Goal: Communication & Community: Share content

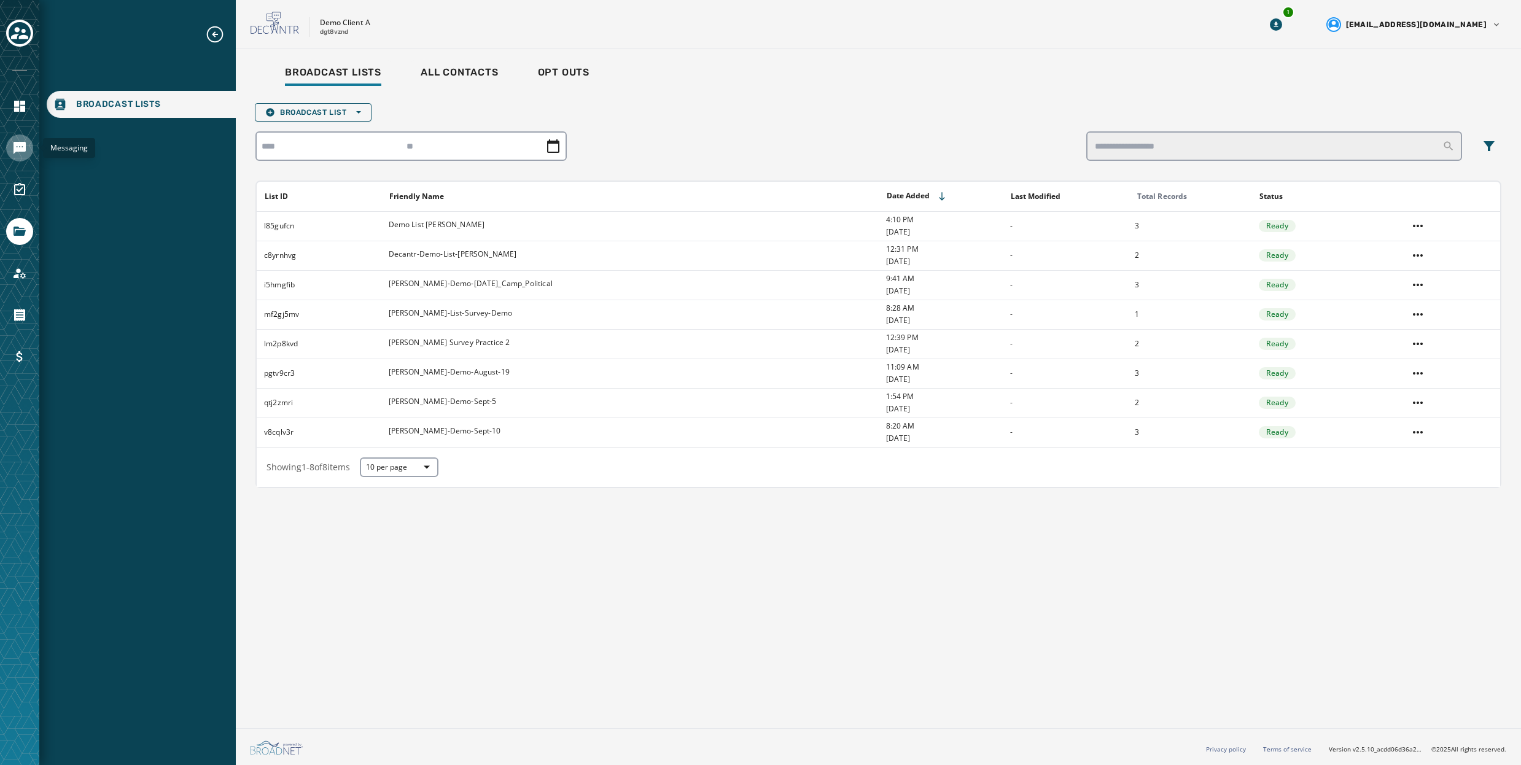
click at [21, 146] on icon "Navigate to Messaging" at bounding box center [20, 148] width 12 height 12
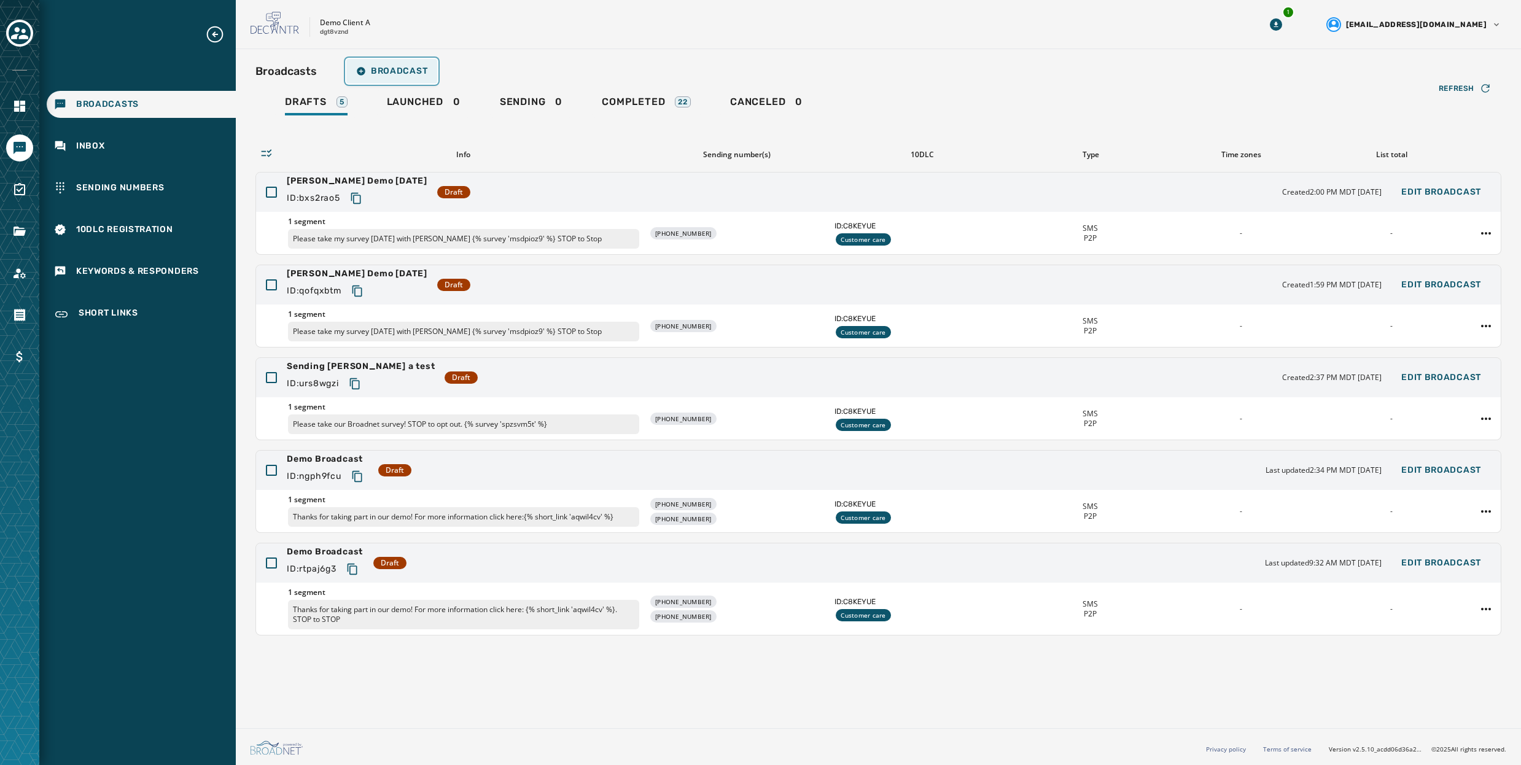
click at [402, 66] on span "Broadcast" at bounding box center [391, 71] width 71 height 10
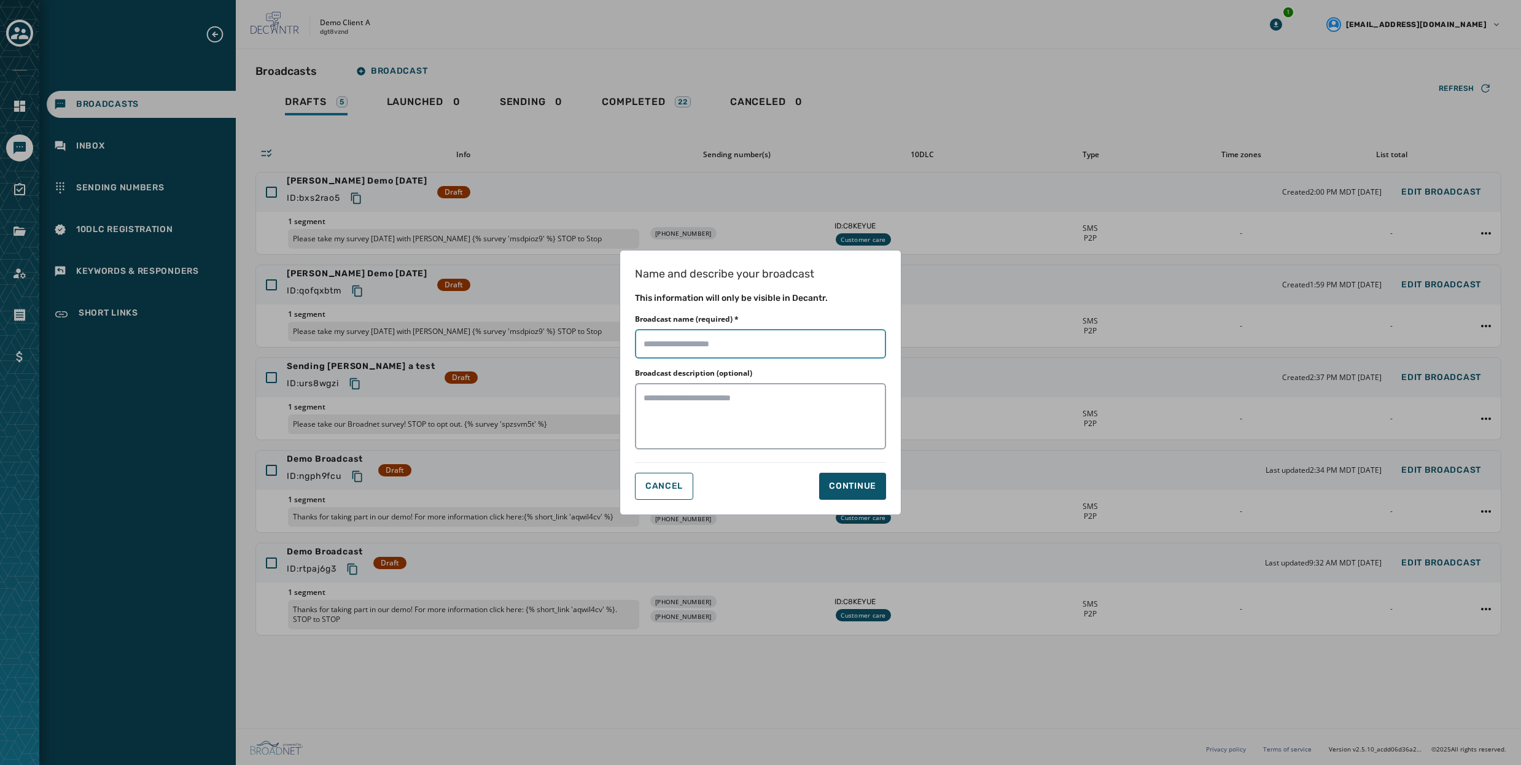
click at [758, 346] on input "Broadcast name (required) *" at bounding box center [760, 343] width 251 height 29
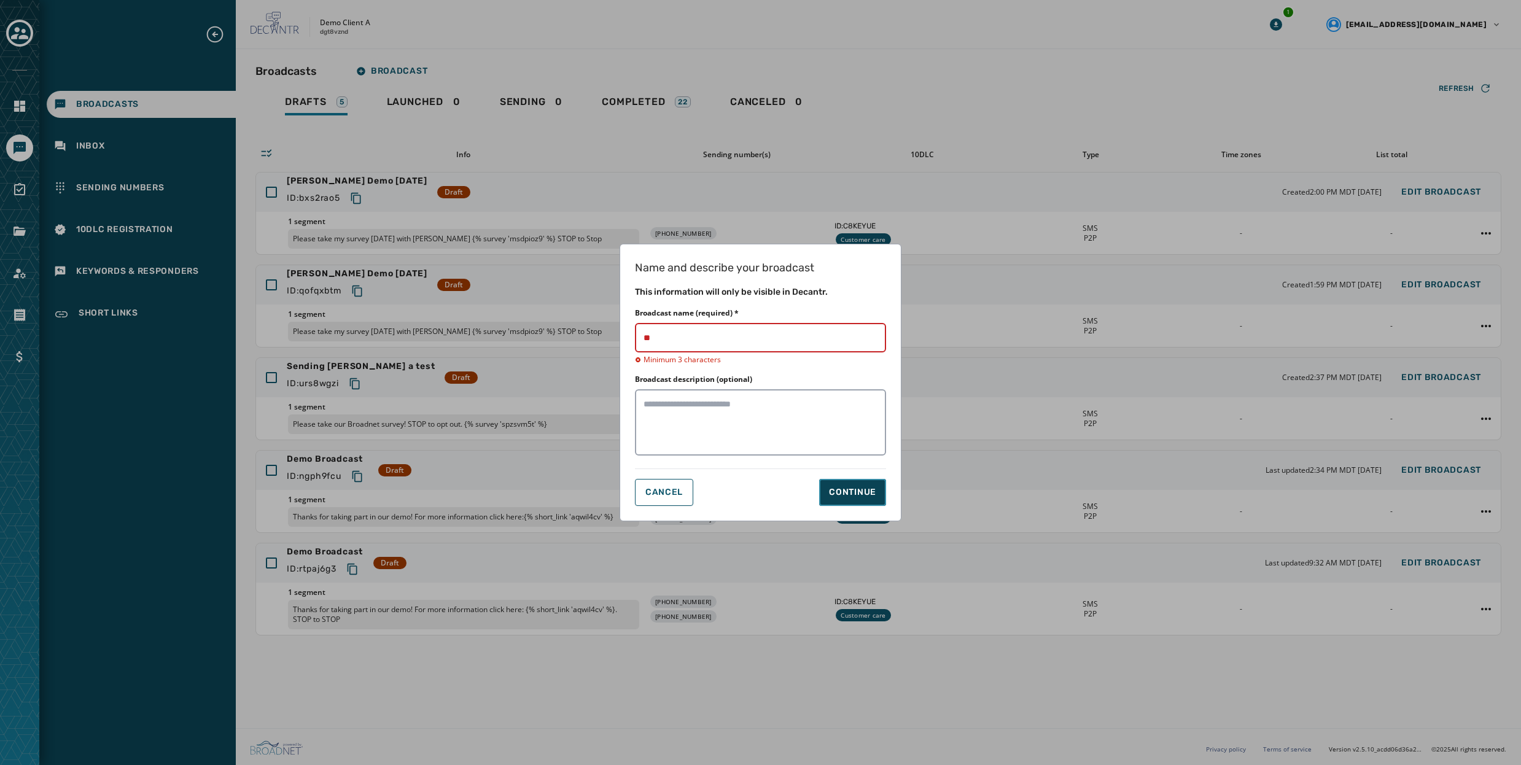
click at [870, 501] on button "Continue" at bounding box center [852, 492] width 67 height 27
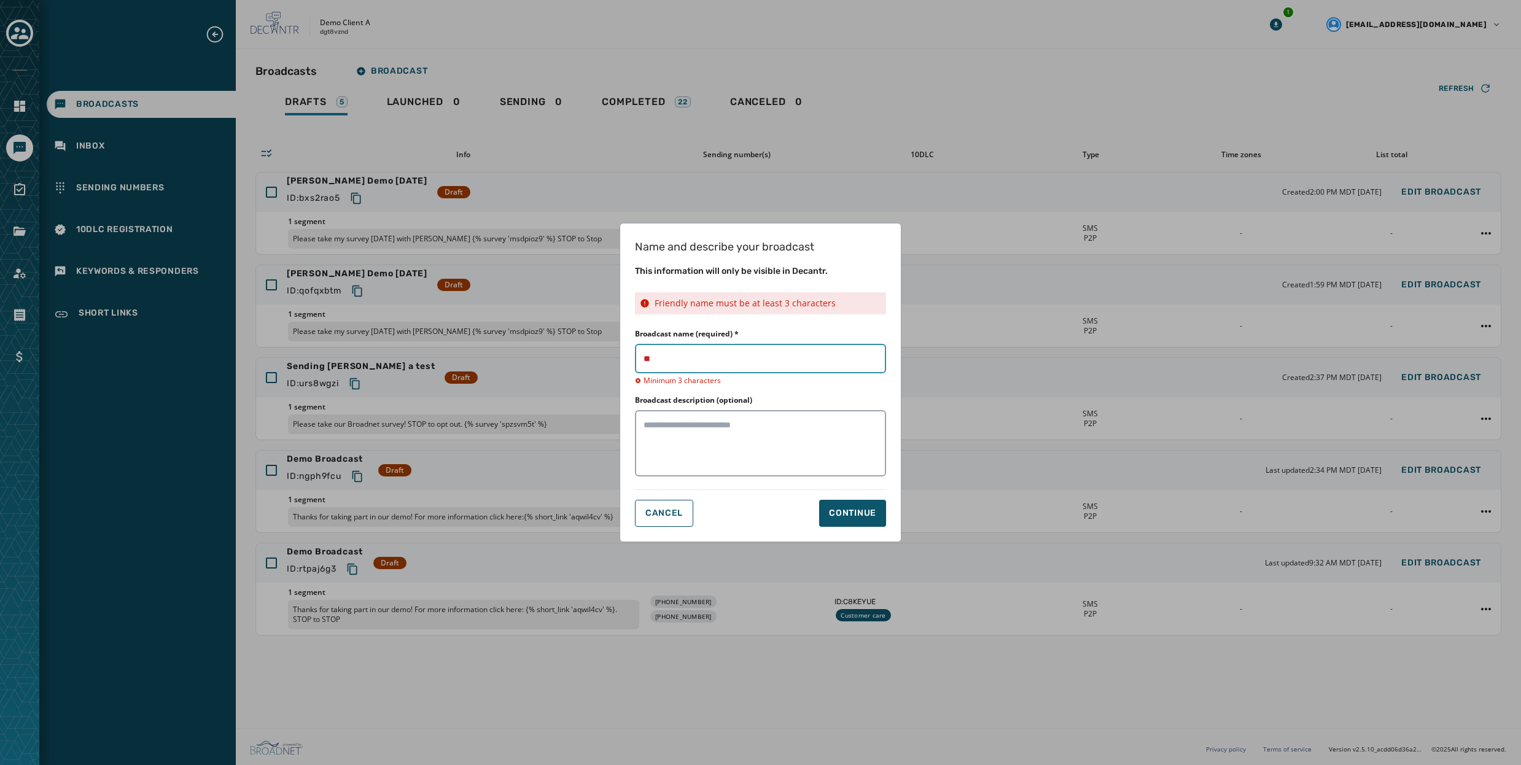
click at [683, 365] on input "Broadcast name (required) *" at bounding box center [760, 358] width 251 height 29
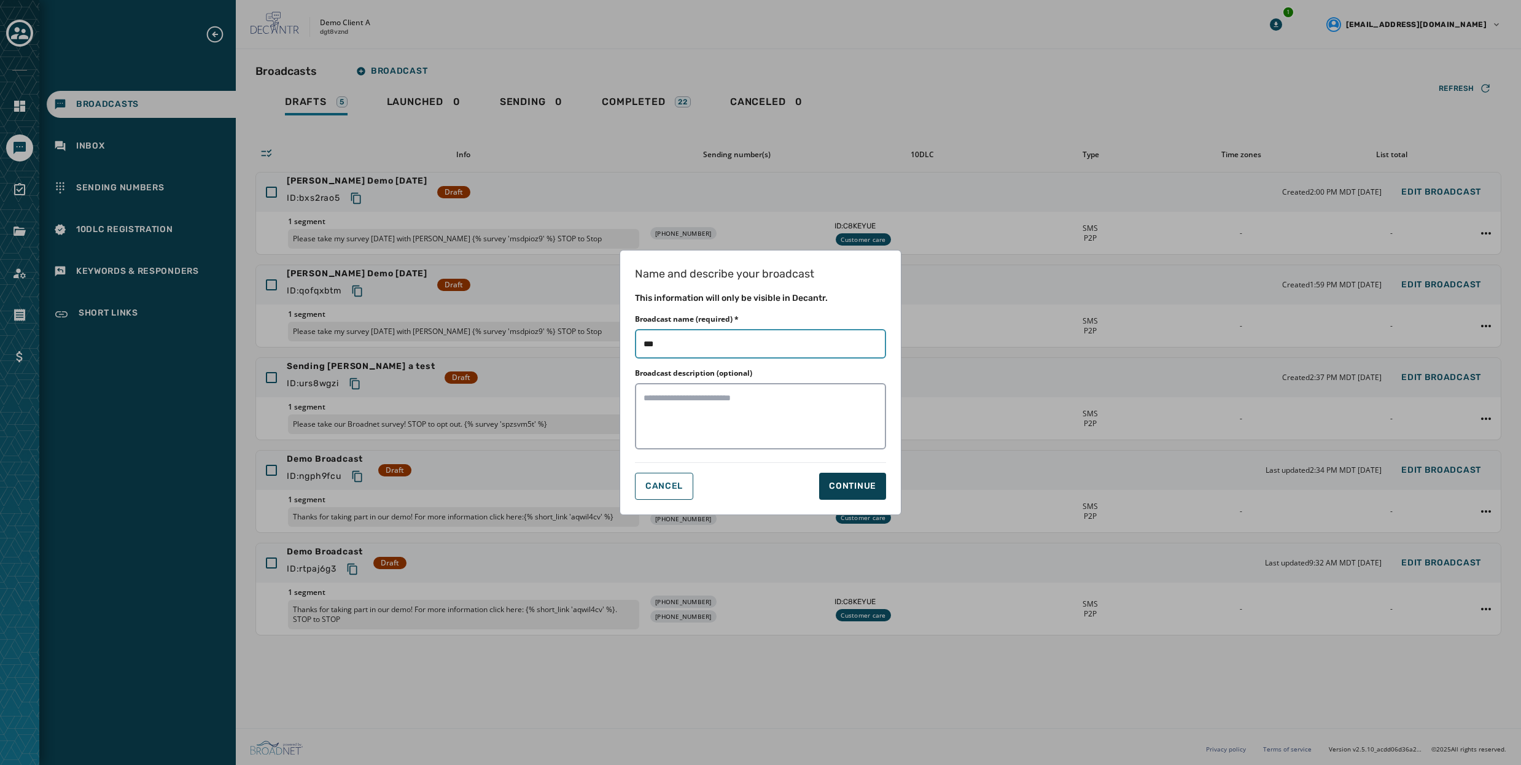
type input "***"
click at [867, 490] on div "Continue" at bounding box center [852, 486] width 47 height 12
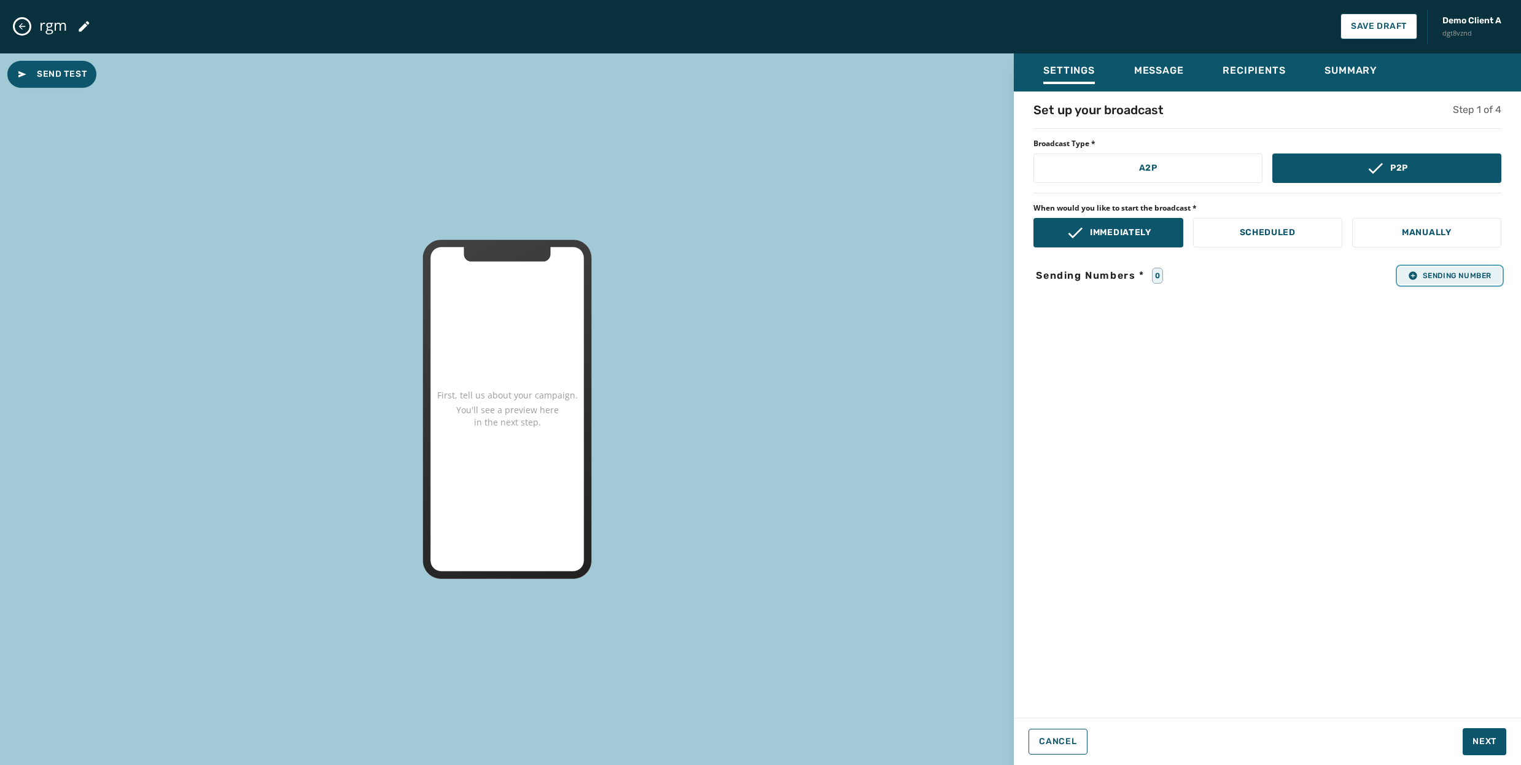
click at [1431, 275] on span "Sending Number" at bounding box center [1450, 276] width 84 height 10
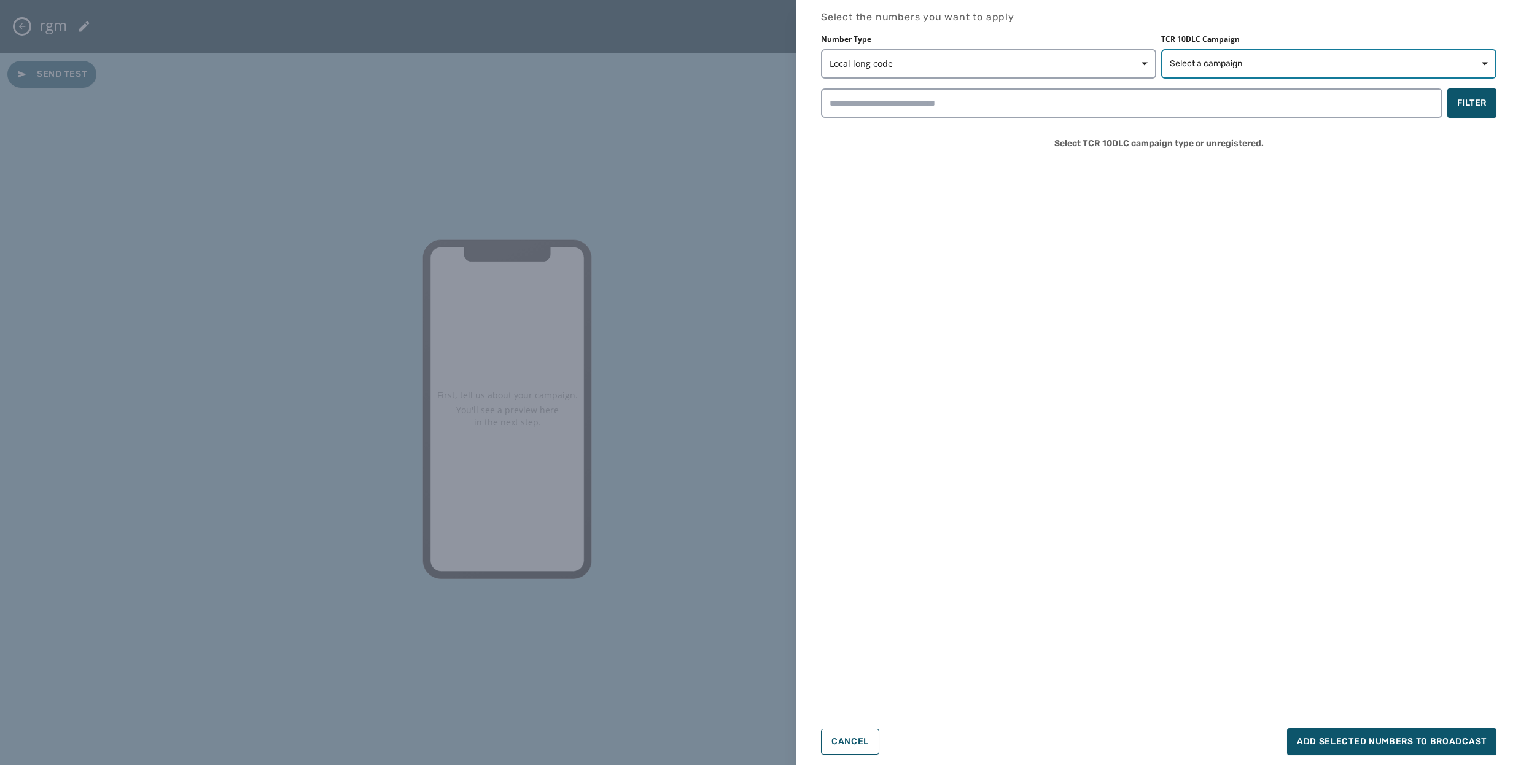
click at [1389, 64] on span "Select a campaign" at bounding box center [1329, 64] width 318 height 12
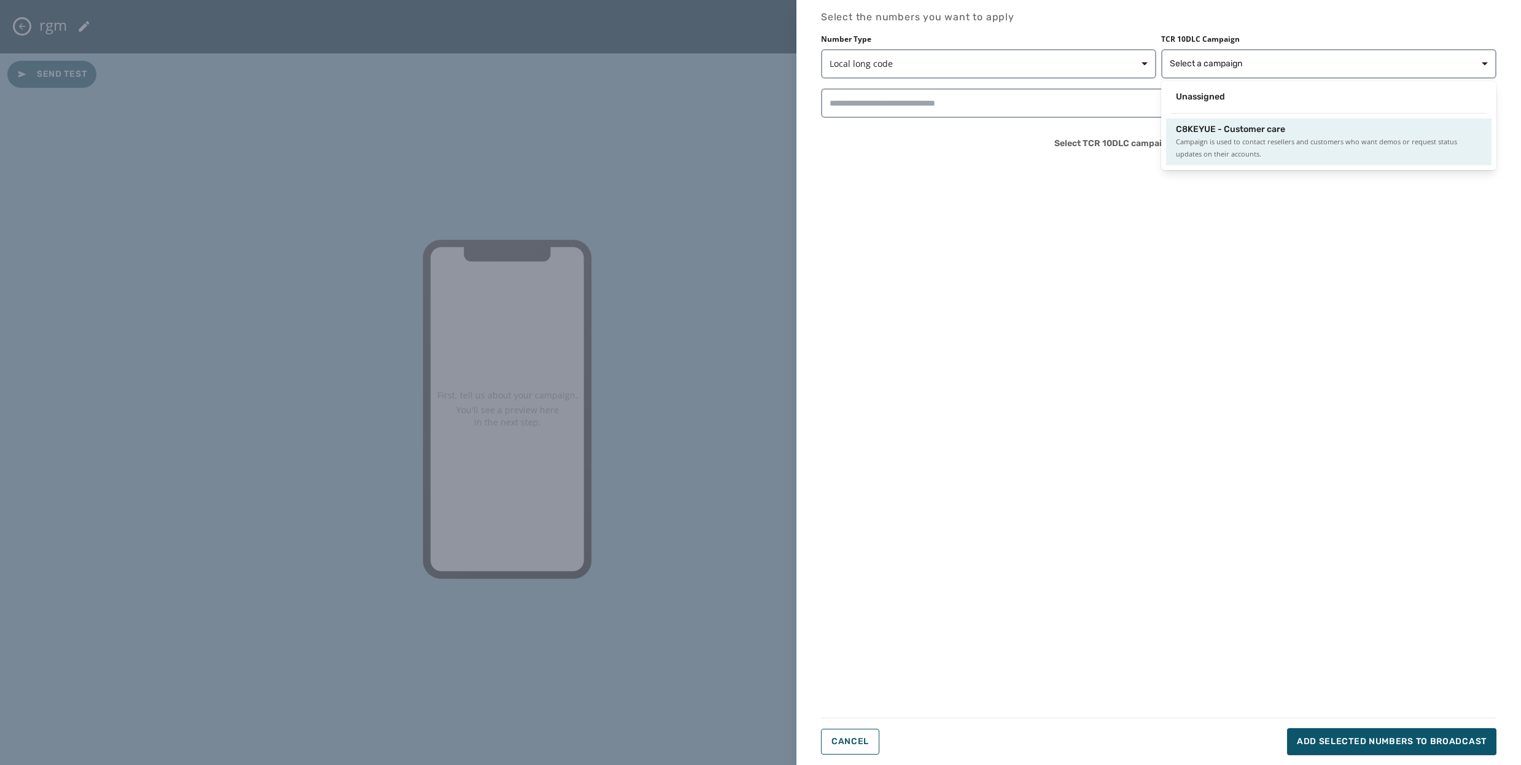
click at [1212, 136] on span "Campaign is used to contact resellers and customers who want demos or request s…" at bounding box center [1329, 148] width 306 height 25
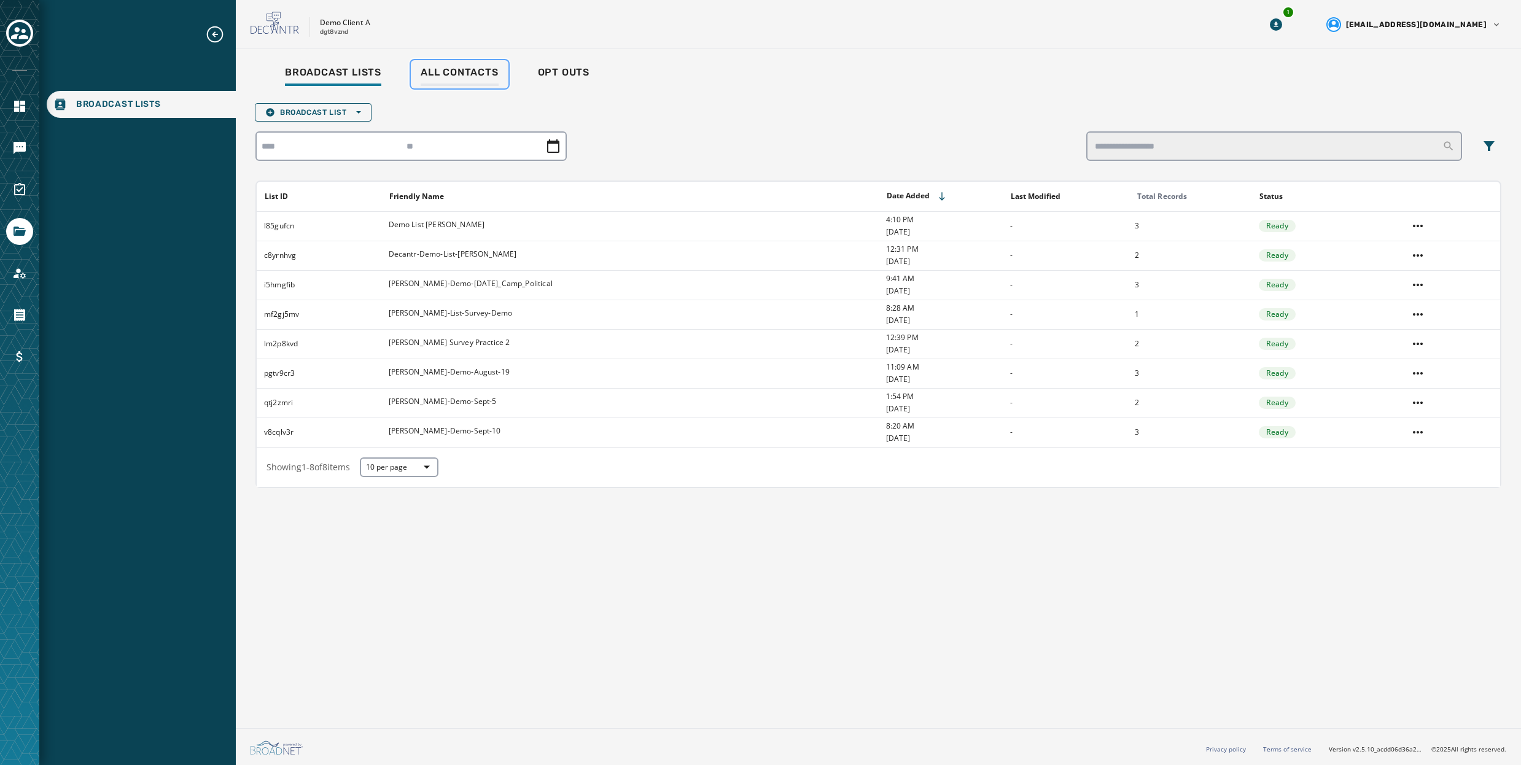
click at [448, 65] on link "All Contacts" at bounding box center [460, 74] width 98 height 28
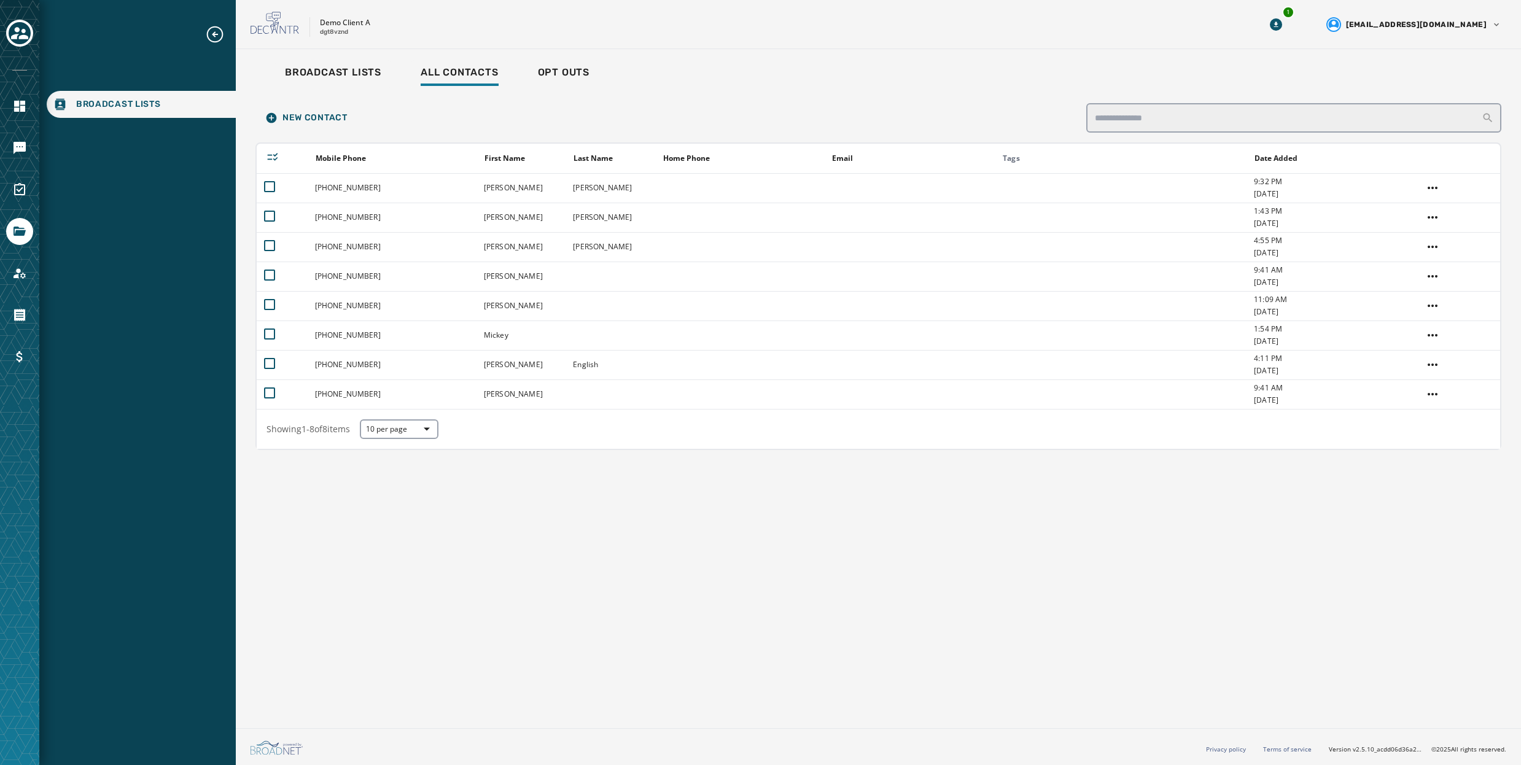
click at [750, 98] on div "New Contact Mobile Phone First Name Last Name Home Phone Email Tags Date Added …" at bounding box center [878, 274] width 1246 height 352
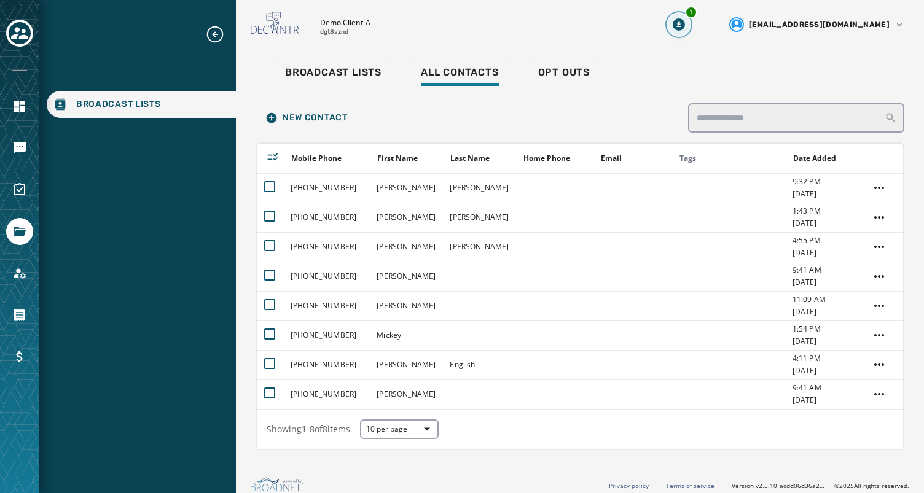
click at [697, 14] on div "1" at bounding box center [691, 12] width 12 height 12
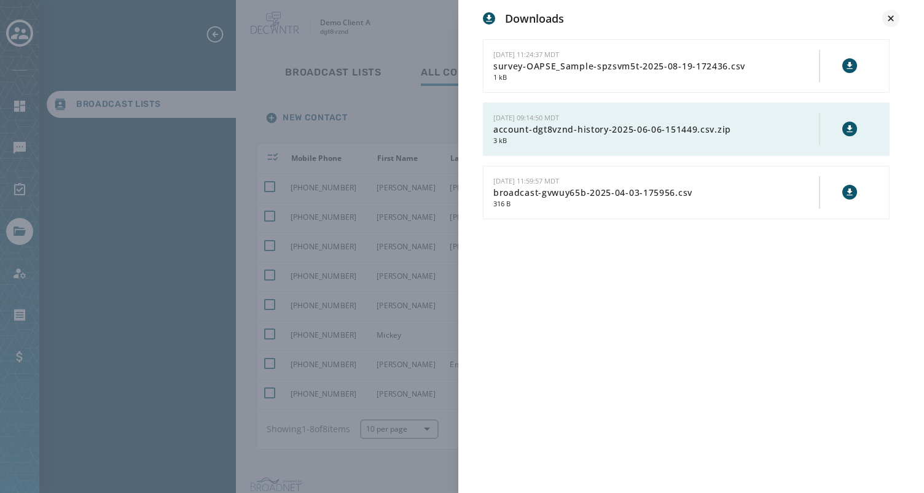
click at [890, 16] on icon at bounding box center [890, 18] width 12 height 12
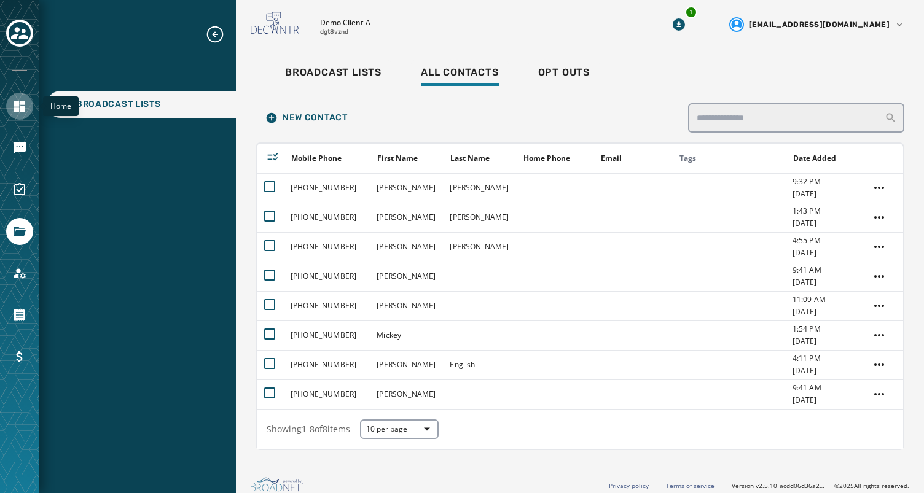
click at [18, 107] on icon "Navigate to Home" at bounding box center [19, 106] width 15 height 15
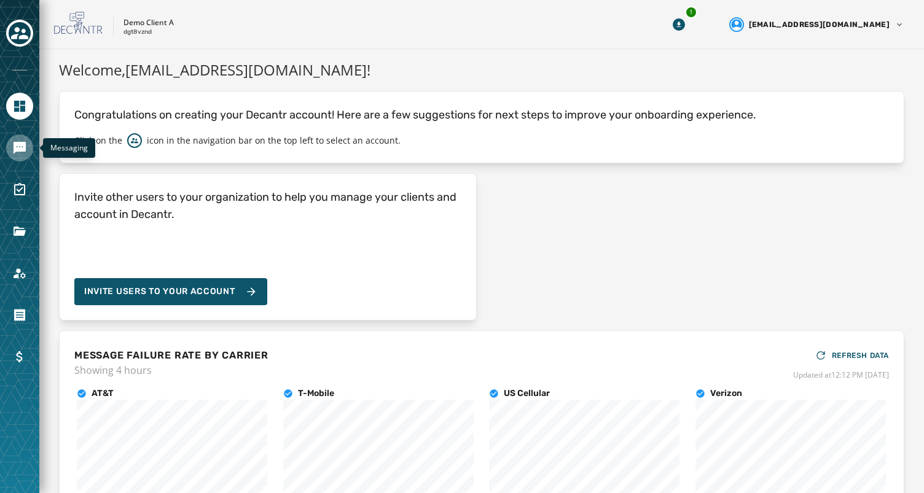
click at [23, 146] on icon "Navigate to Messaging" at bounding box center [20, 148] width 12 height 12
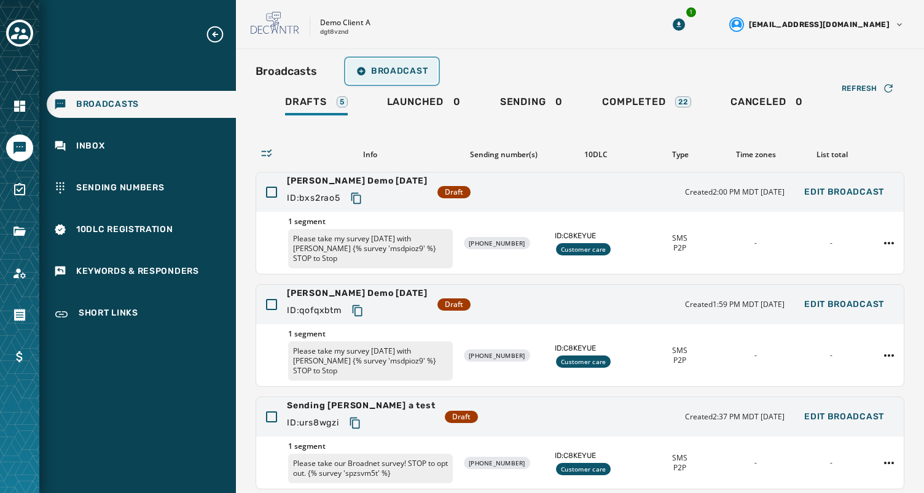
click at [389, 68] on span "Broadcast" at bounding box center [391, 71] width 71 height 10
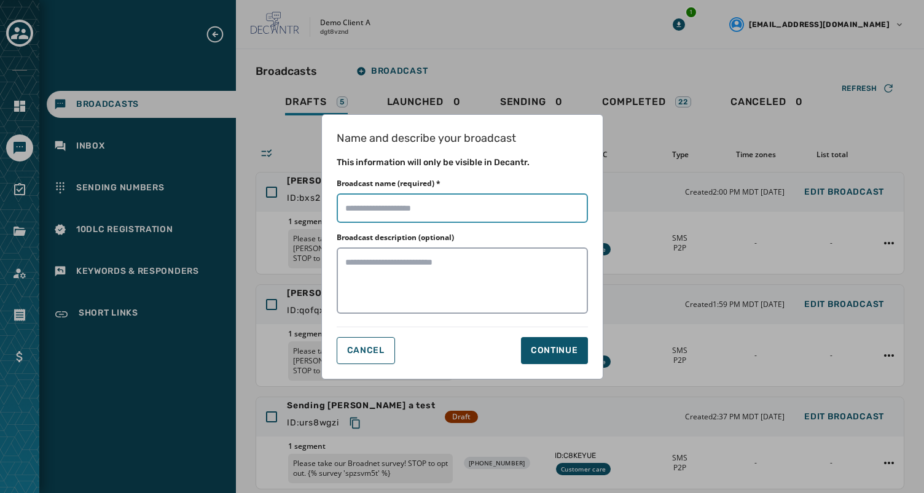
click at [418, 211] on input "Broadcast name (required) *" at bounding box center [462, 207] width 251 height 29
type input "*"
type input "**********"
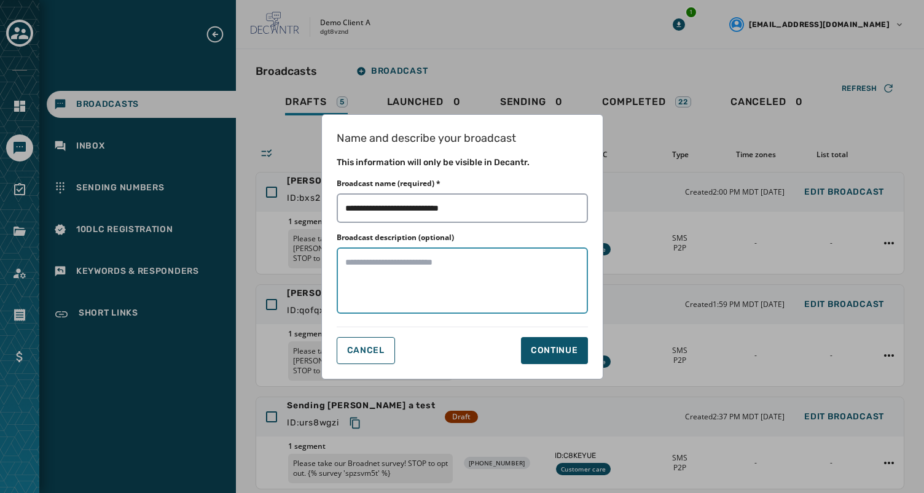
click at [502, 268] on textarea "Broadcast description (optional)" at bounding box center [462, 280] width 251 height 66
type textarea "**********"
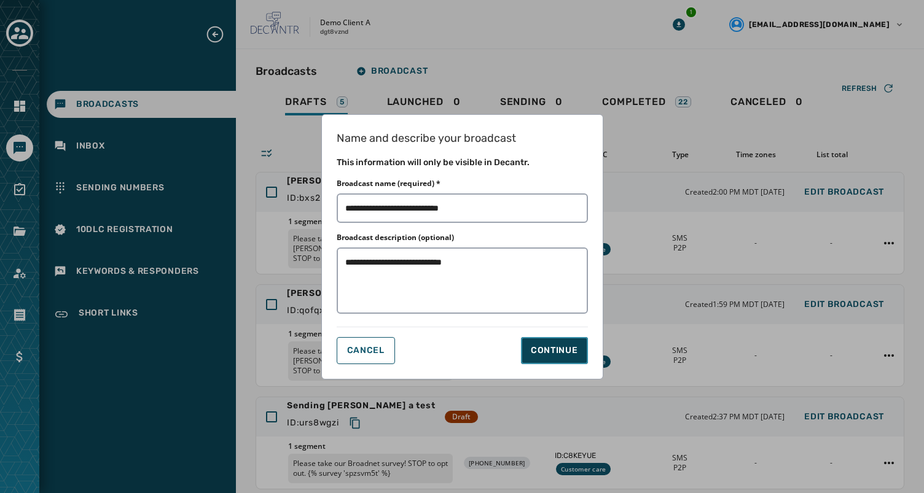
click at [562, 352] on div "Continue" at bounding box center [554, 351] width 47 height 12
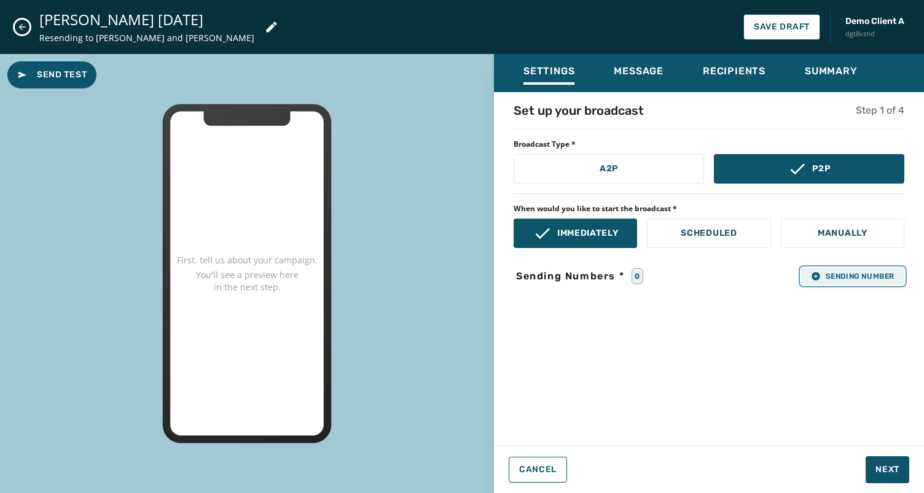
click at [841, 274] on span "Sending Number" at bounding box center [853, 276] width 84 height 10
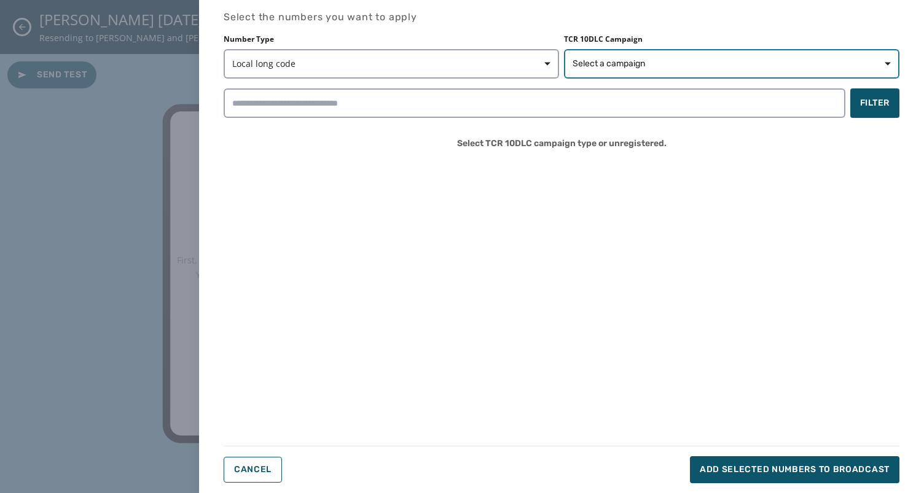
click at [686, 65] on span "Select a campaign" at bounding box center [731, 64] width 318 height 12
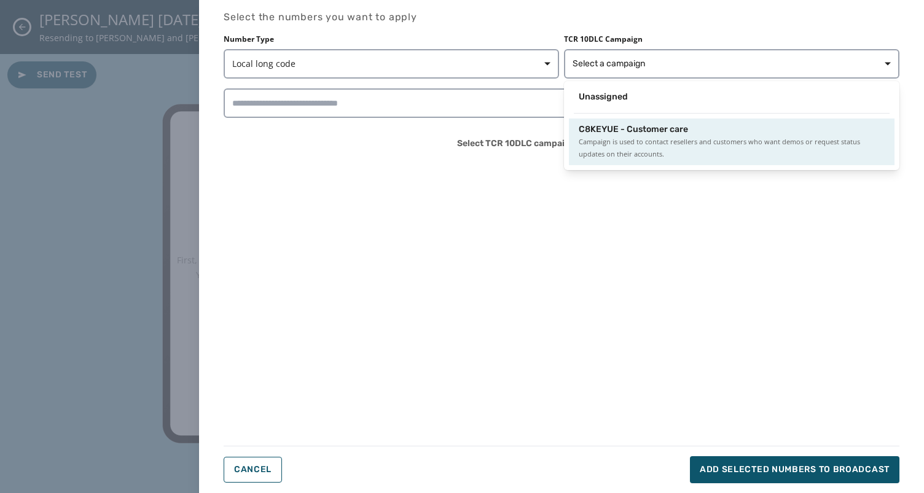
click at [623, 145] on span "Campaign is used to contact resellers and customers who want demos or request s…" at bounding box center [731, 148] width 306 height 25
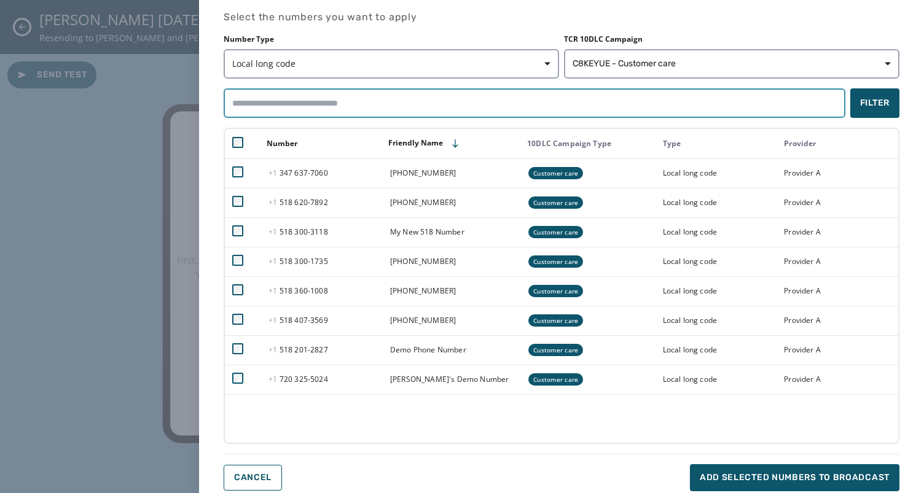
click at [623, 106] on input "search" at bounding box center [534, 102] width 621 height 29
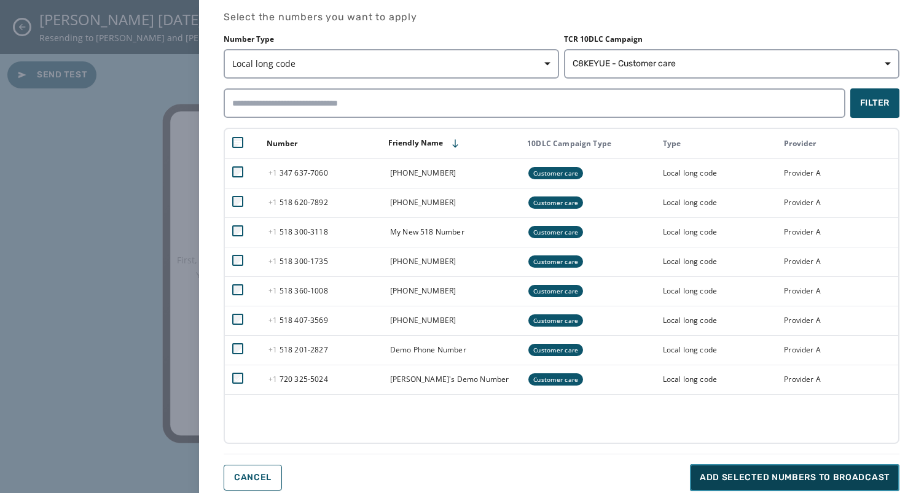
click at [753, 475] on span "Add selected numbers to broadcast" at bounding box center [794, 478] width 190 height 12
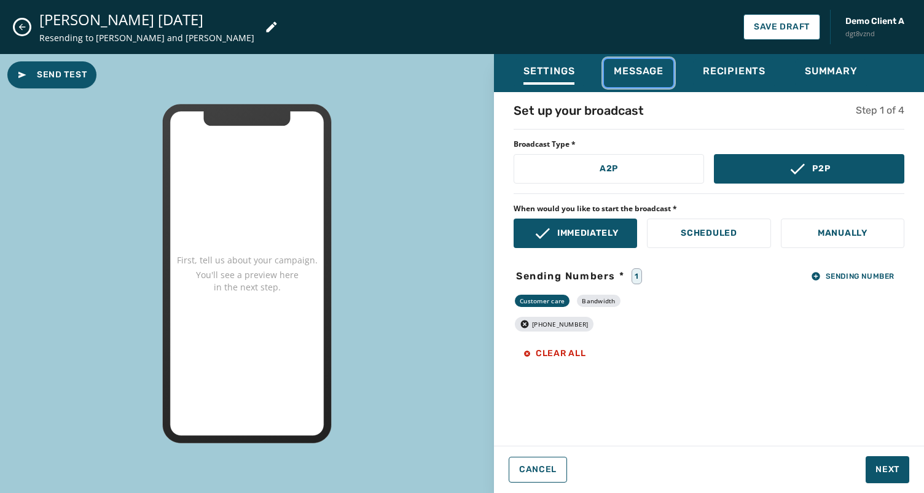
click at [636, 68] on span "Message" at bounding box center [638, 71] width 50 height 12
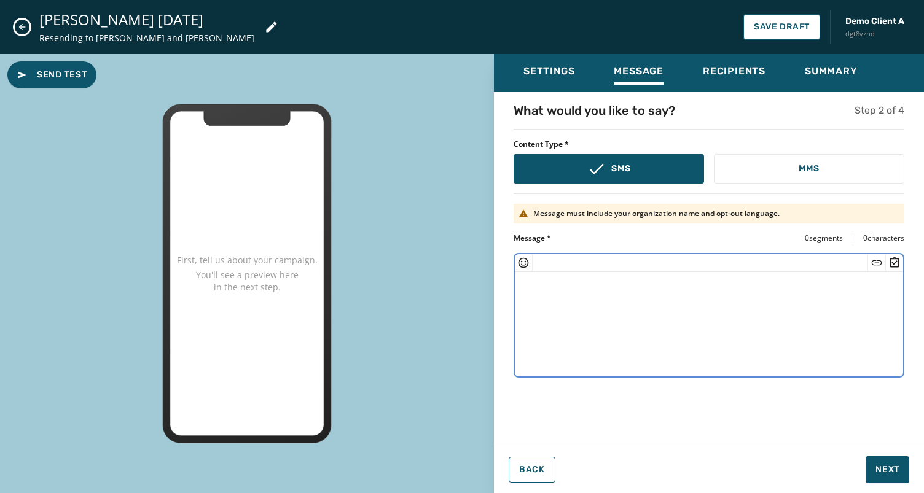
click at [619, 297] on textarea at bounding box center [709, 322] width 388 height 101
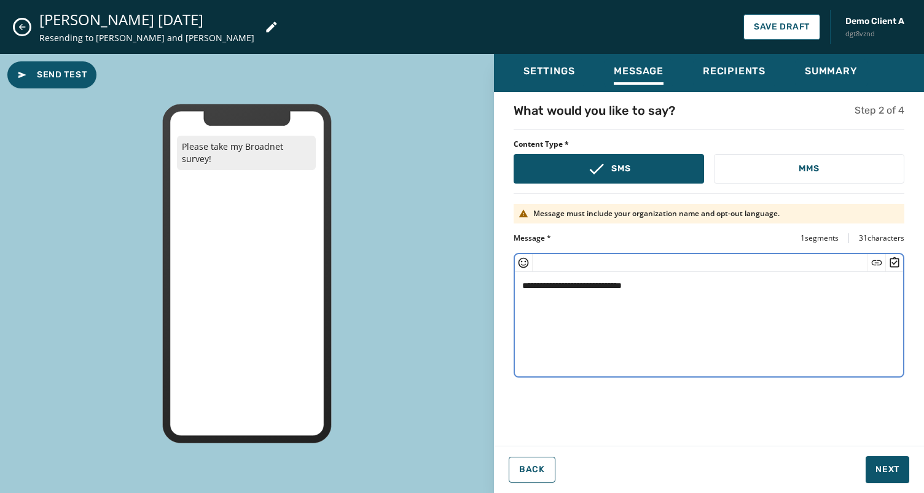
click at [897, 263] on icon "Insert Survey" at bounding box center [894, 263] width 12 height 12
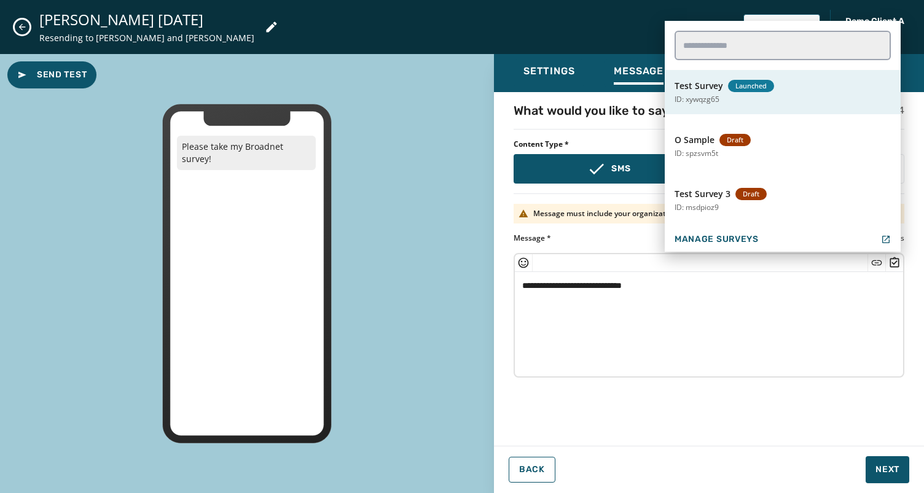
click at [698, 88] on span "Test Survey" at bounding box center [698, 86] width 49 height 12
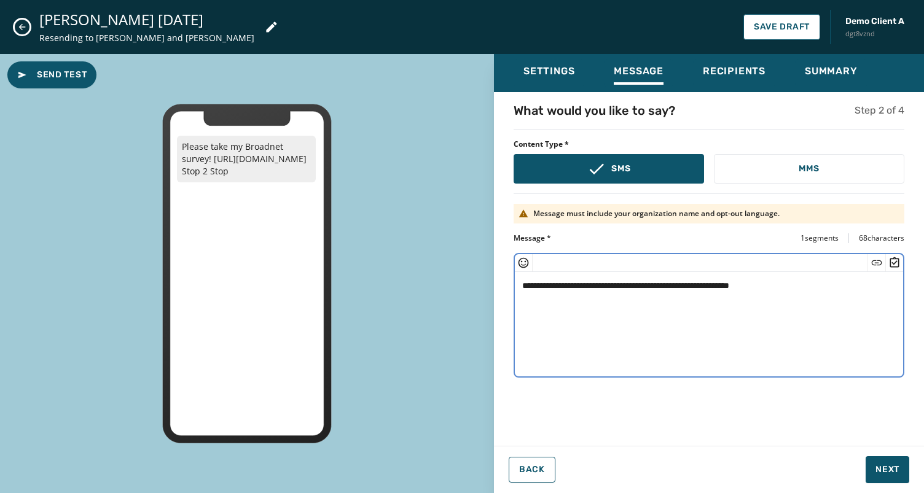
type textarea "**********"
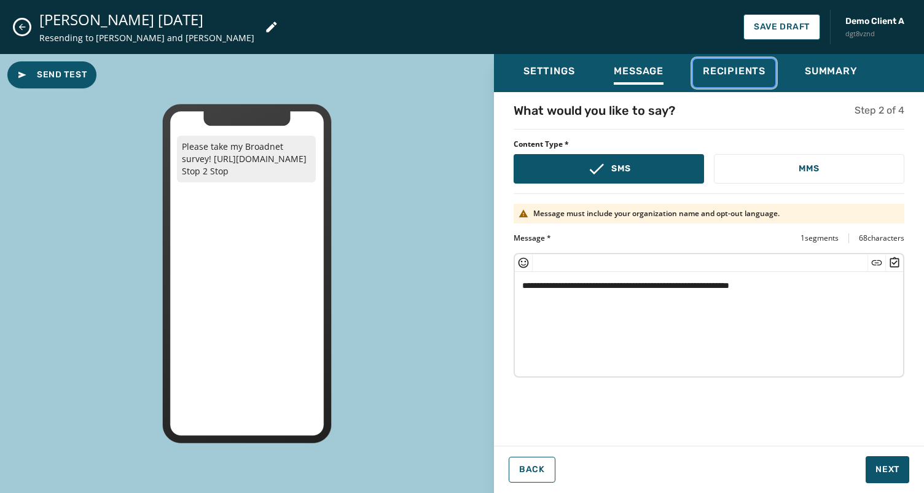
click at [732, 71] on span "Recipients" at bounding box center [734, 71] width 63 height 12
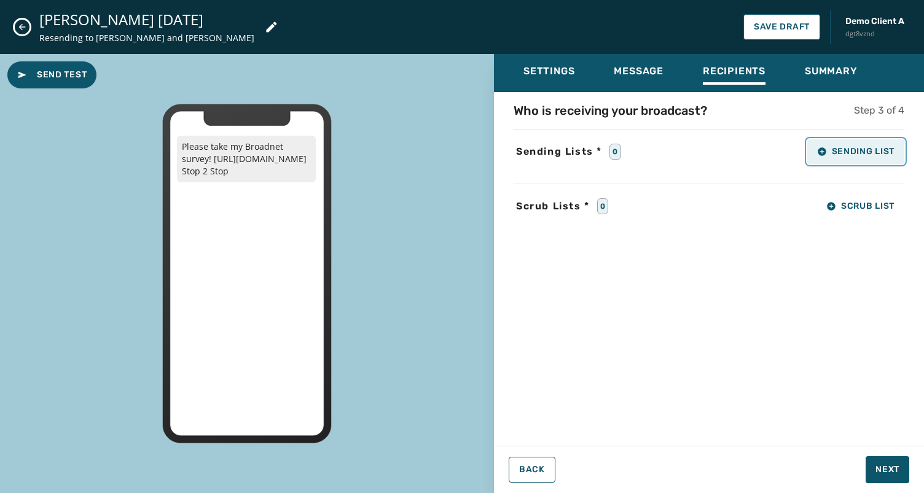
click at [845, 148] on span "Sending List" at bounding box center [855, 152] width 77 height 10
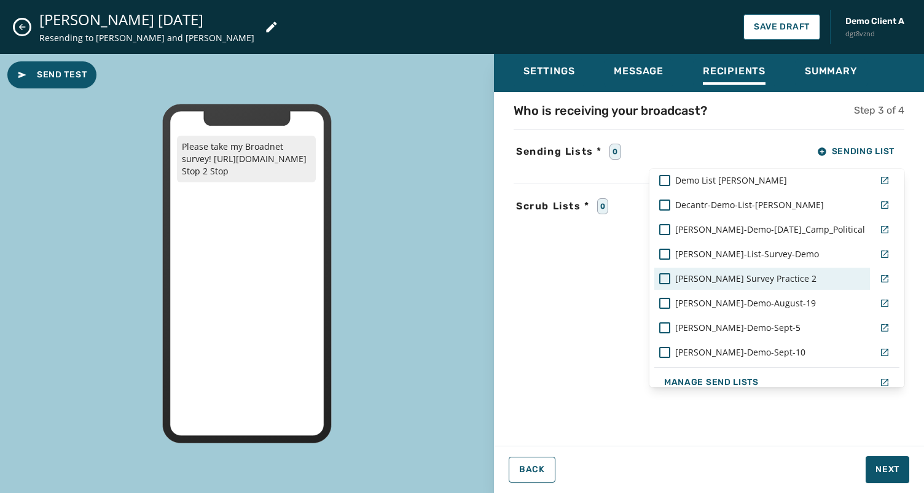
scroll to position [47, 0]
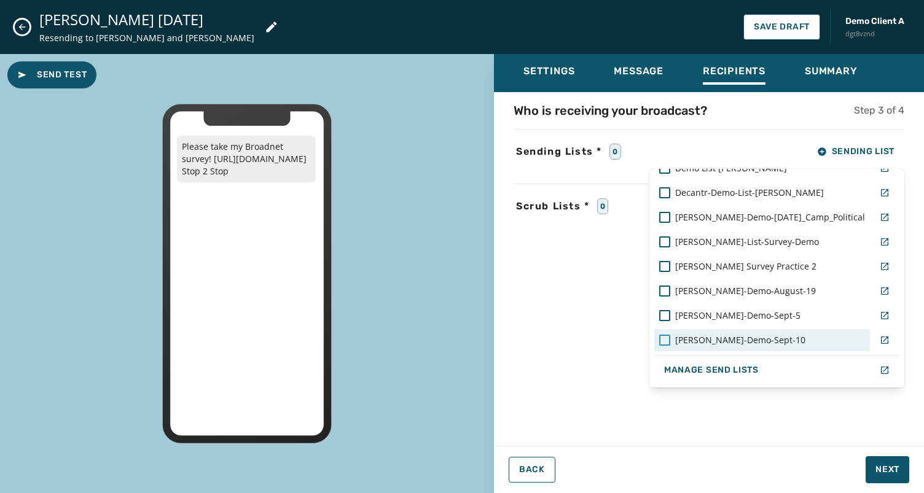
click at [670, 339] on div at bounding box center [664, 340] width 11 height 11
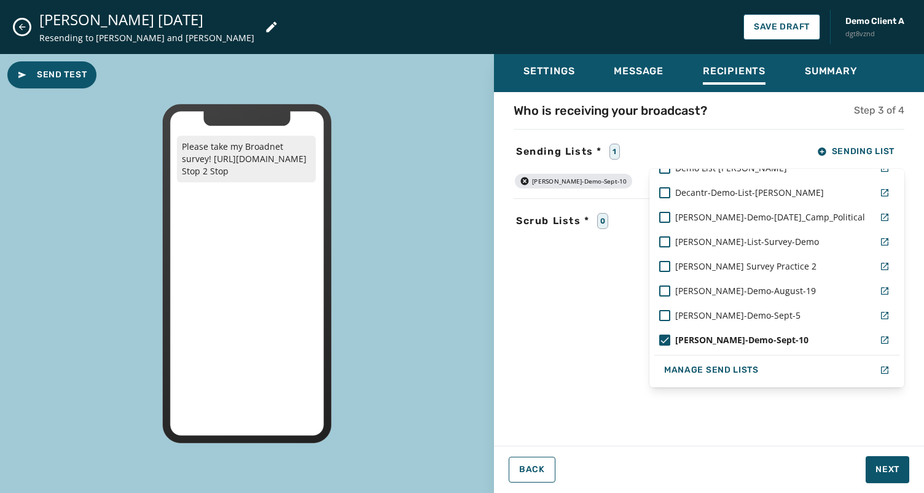
click at [882, 472] on div "Settings Message Recipients Summary Who is receiving your broadcast? Step 3 of …" at bounding box center [709, 268] width 430 height 429
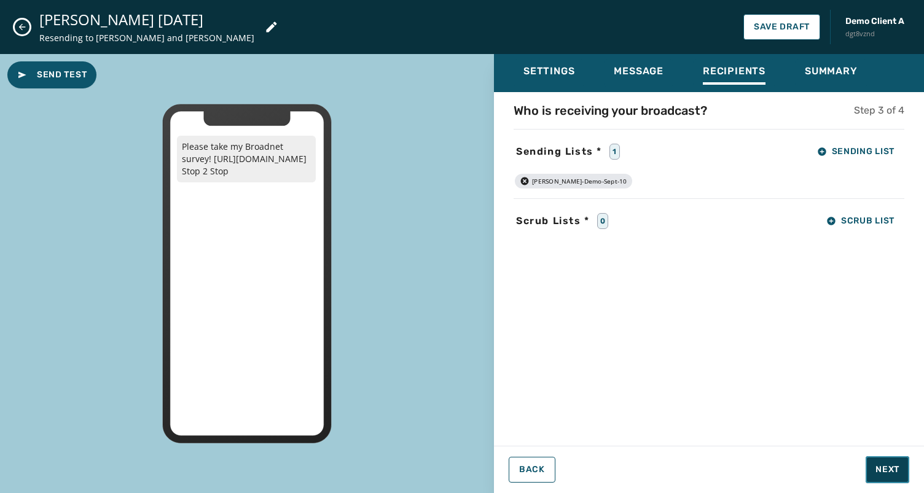
click at [882, 467] on span "Next" at bounding box center [887, 470] width 24 height 12
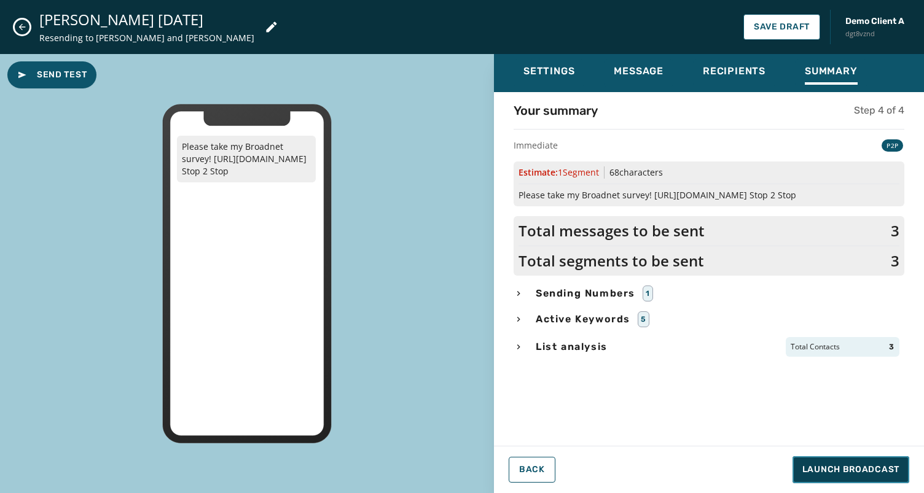
click at [817, 465] on span "Launch Broadcast" at bounding box center [850, 470] width 97 height 12
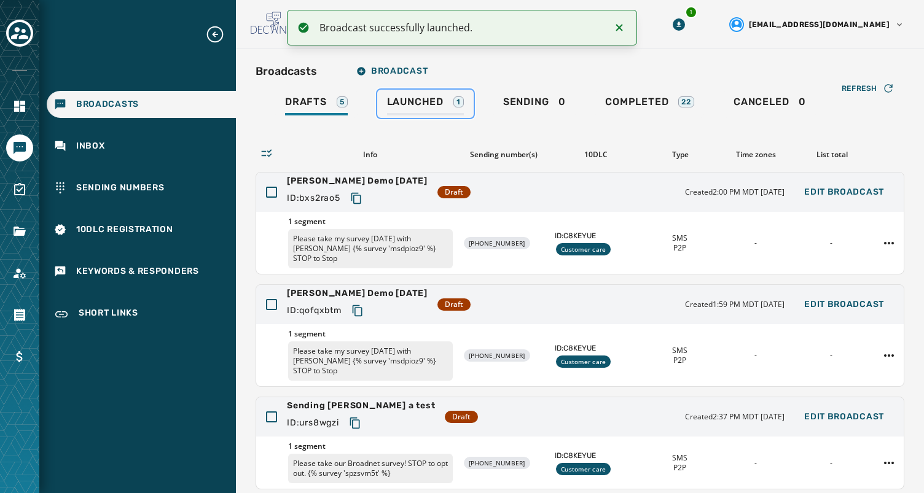
click at [419, 97] on span "Launched" at bounding box center [415, 102] width 56 height 12
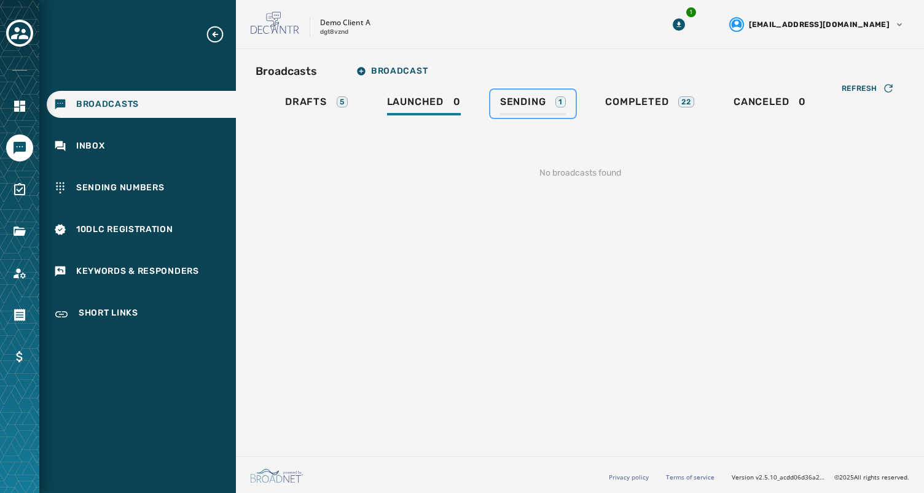
click at [533, 99] on span "Sending" at bounding box center [523, 102] width 46 height 12
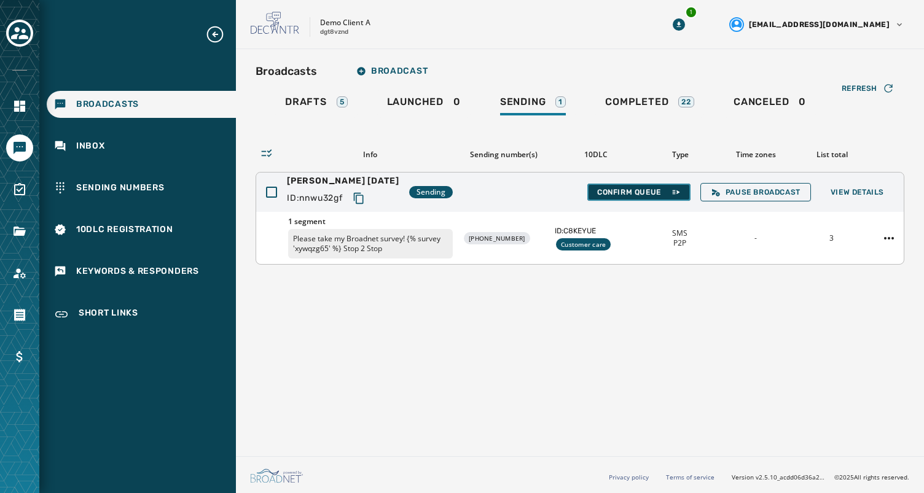
click at [621, 195] on span "Confirm Queue" at bounding box center [639, 192] width 84 height 10
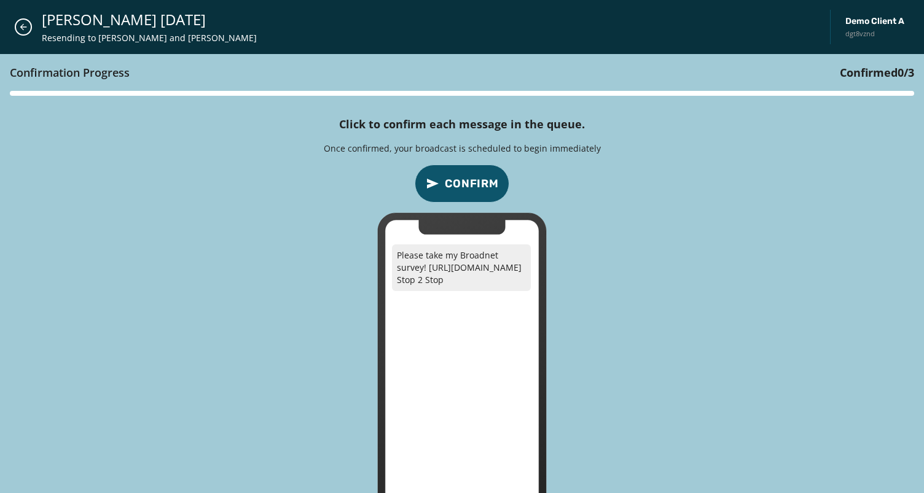
click at [475, 179] on span "Confirm" at bounding box center [472, 183] width 54 height 17
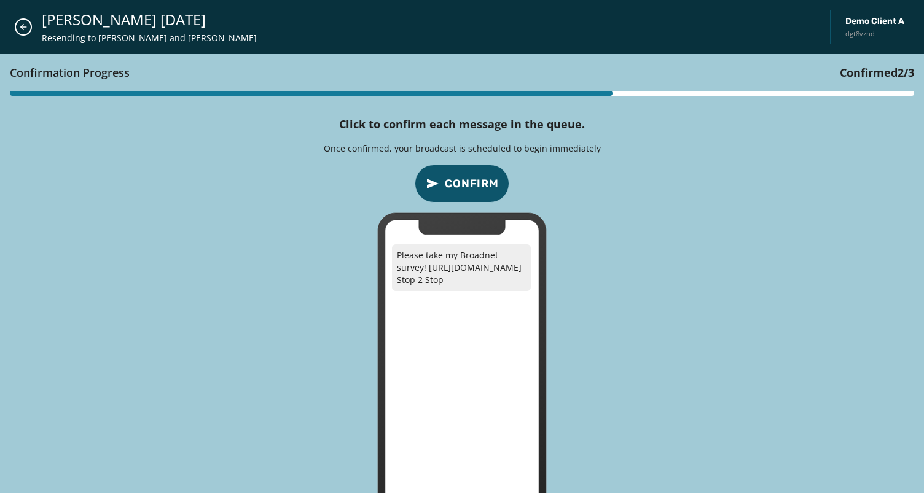
click at [475, 179] on span "Confirm" at bounding box center [472, 183] width 54 height 17
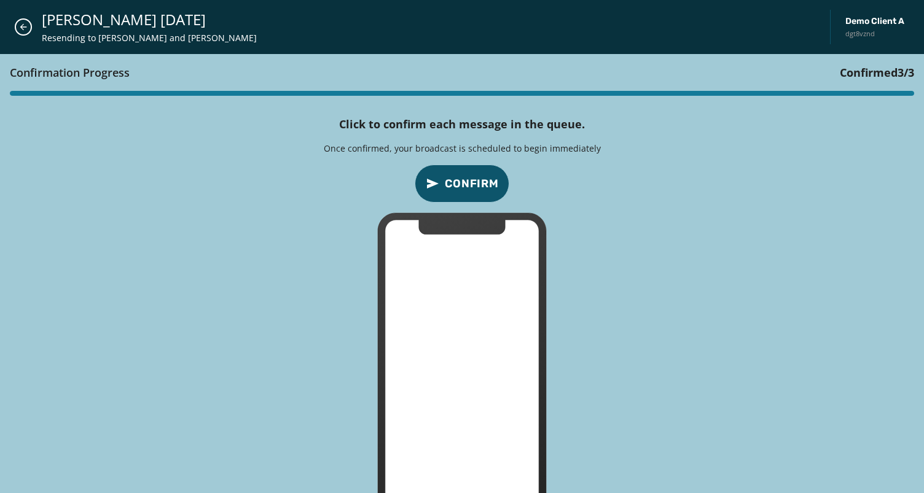
click at [473, 182] on span "Confirm" at bounding box center [472, 183] width 54 height 17
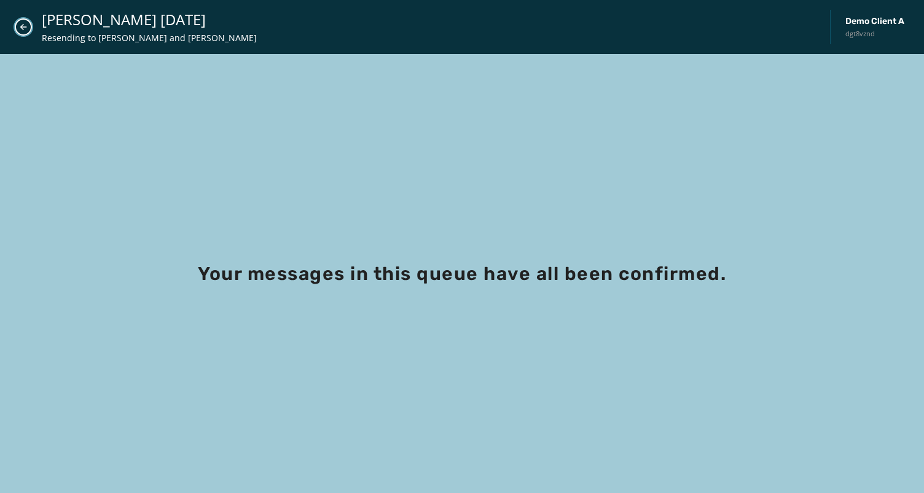
click at [28, 27] on button "Close admin drawer" at bounding box center [23, 26] width 17 height 17
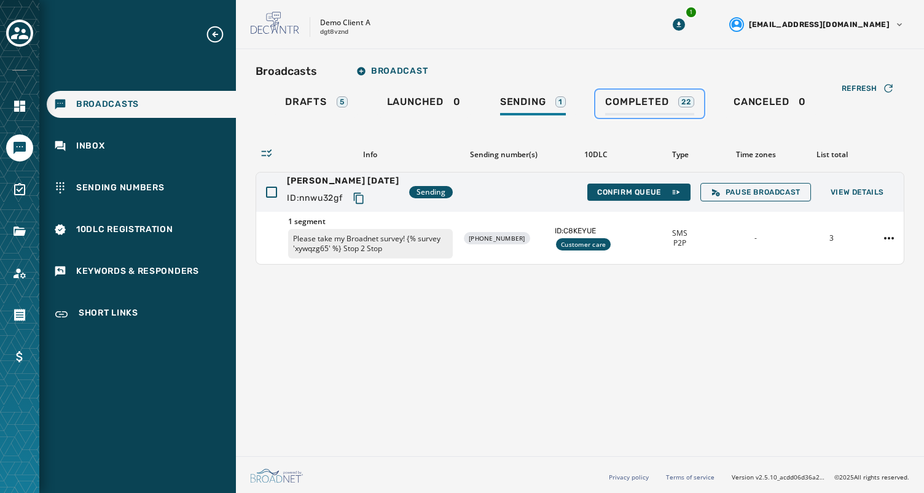
click at [640, 95] on link "Completed 22" at bounding box center [649, 104] width 109 height 28
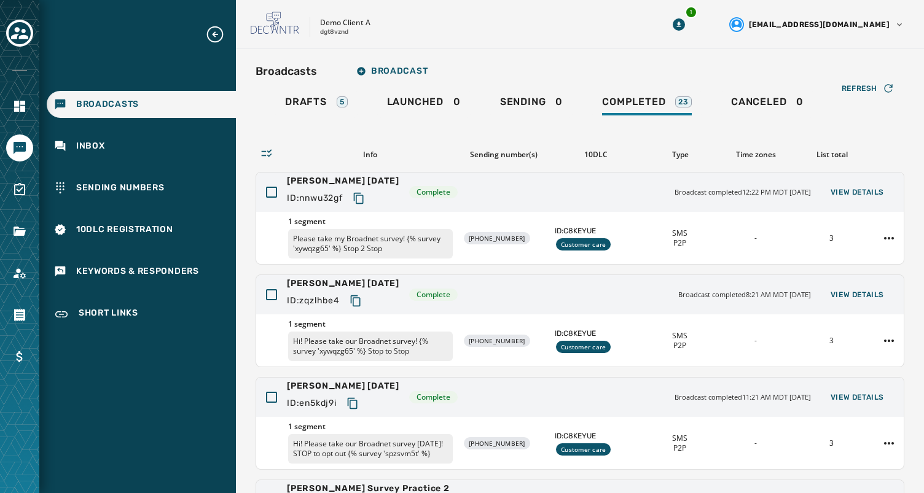
click at [151, 54] on div "Broadcasts Inbox Sending Numbers 10DLC Registration Keywords & Responders Short…" at bounding box center [137, 177] width 197 height 305
click at [781, 227] on div "1 segment Please take my Broadnet survey! {% survey 'xywqzg65' %} Stop 2 Stop +…" at bounding box center [579, 238] width 647 height 52
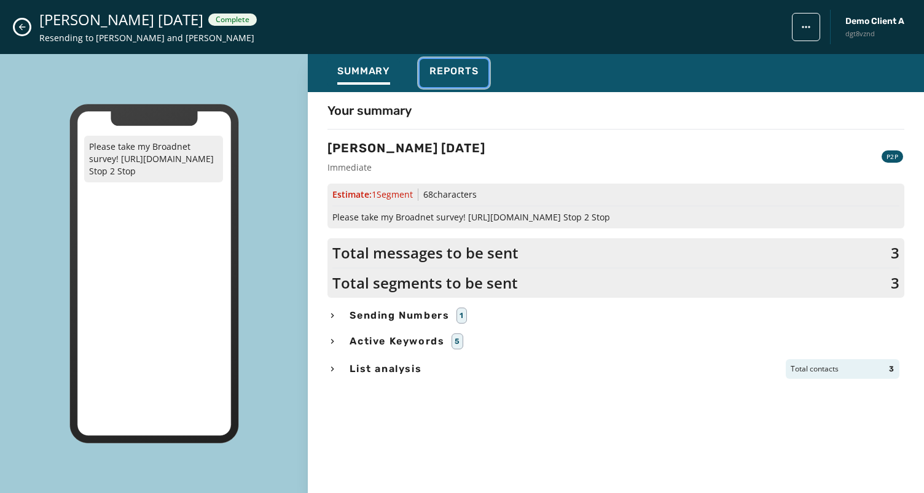
click at [459, 72] on span "Reports" at bounding box center [453, 71] width 49 height 12
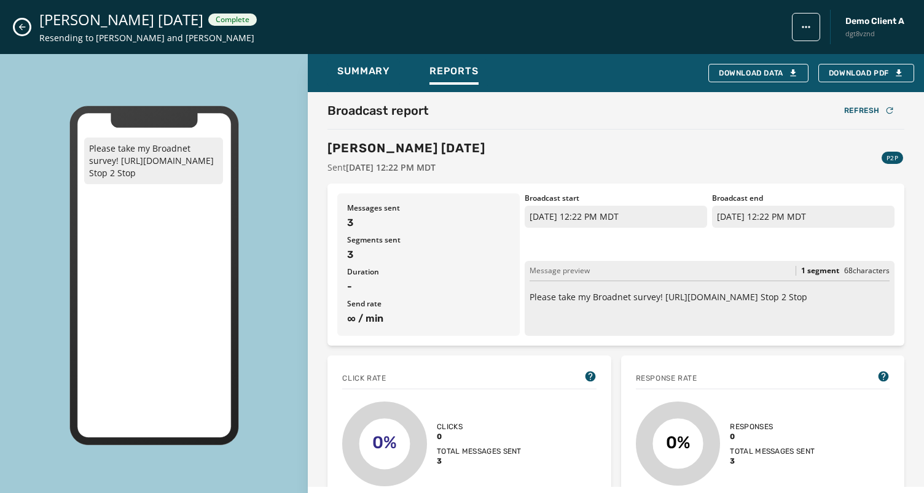
click at [22, 28] on icon "Close admin drawer" at bounding box center [22, 27] width 10 height 10
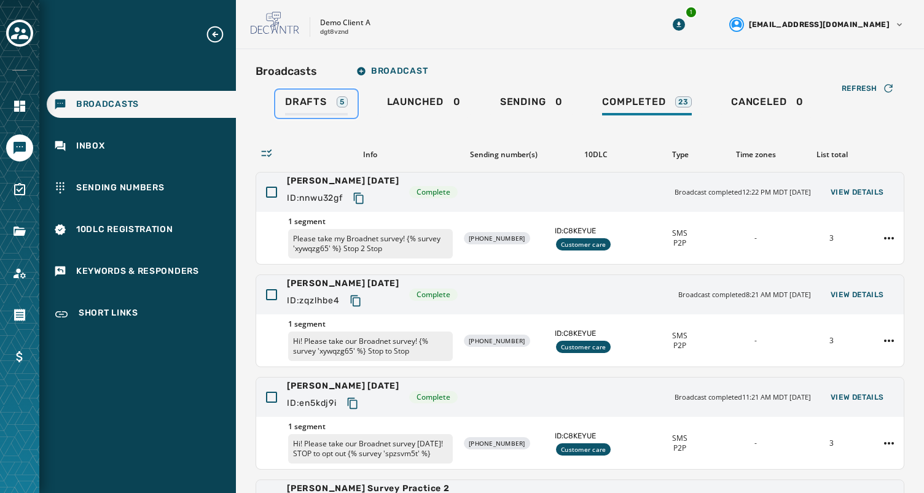
click at [307, 105] on span "Drafts" at bounding box center [306, 102] width 42 height 12
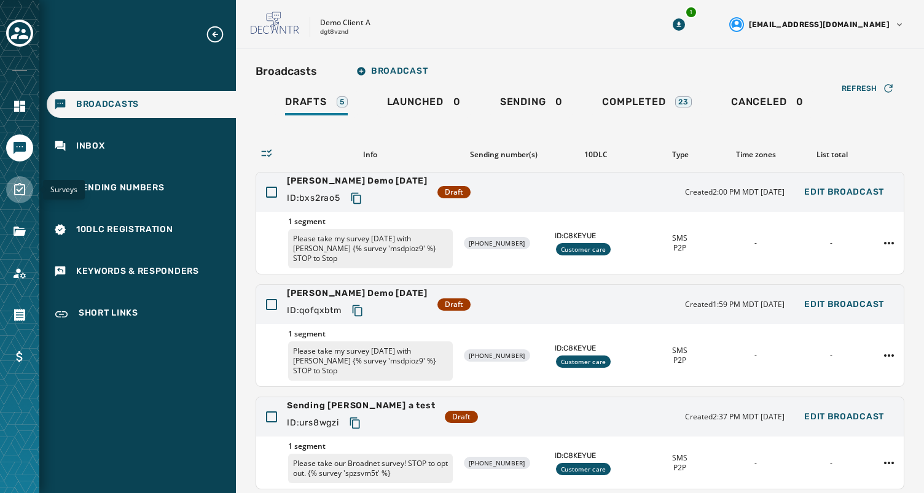
click at [21, 193] on icon "Navigate to Surveys" at bounding box center [19, 189] width 15 height 15
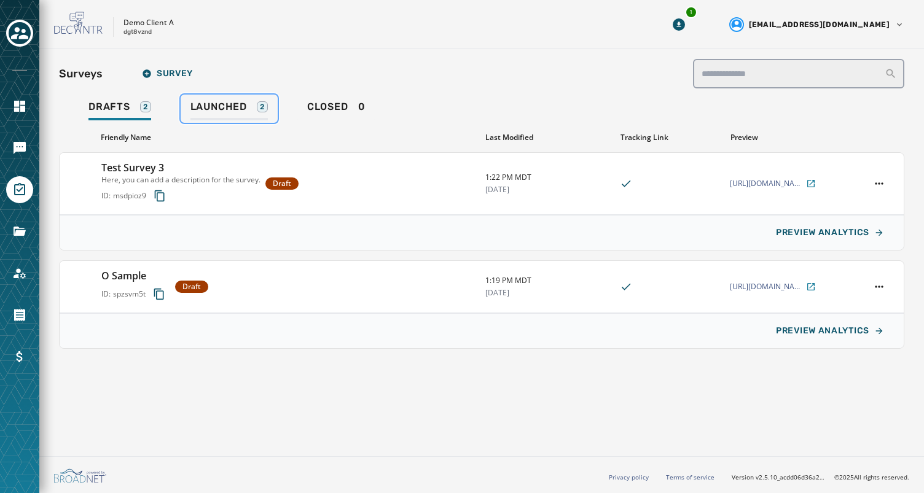
click at [228, 104] on span "Launched" at bounding box center [218, 107] width 56 height 12
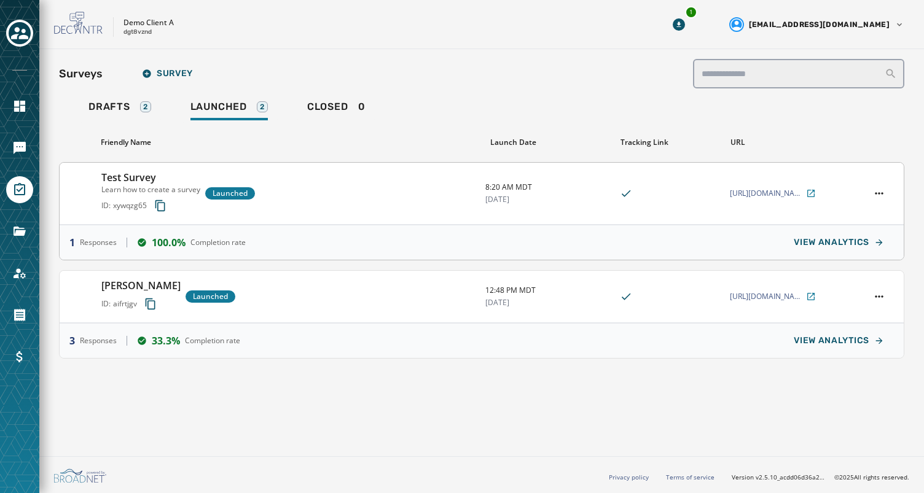
click at [342, 204] on div "Test Survey Learn how to create a survey ID: xywqzg65 Launched" at bounding box center [288, 193] width 374 height 47
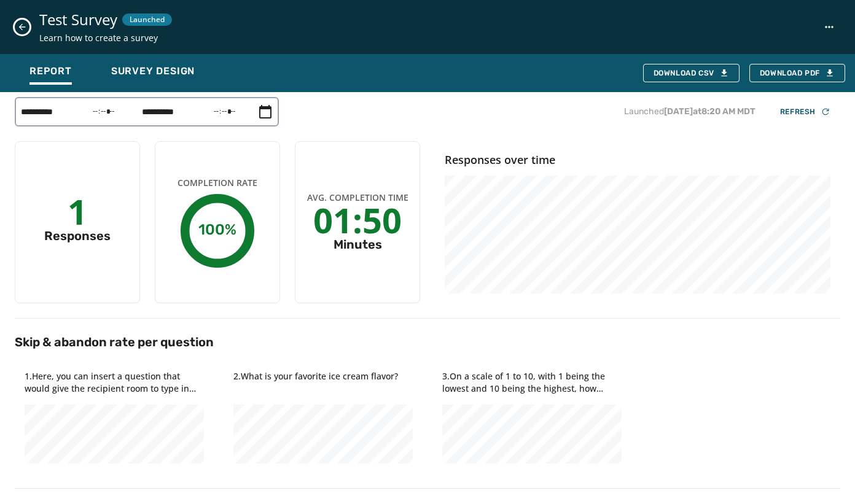
click at [20, 26] on icon "Close survey details drawer" at bounding box center [22, 27] width 7 height 7
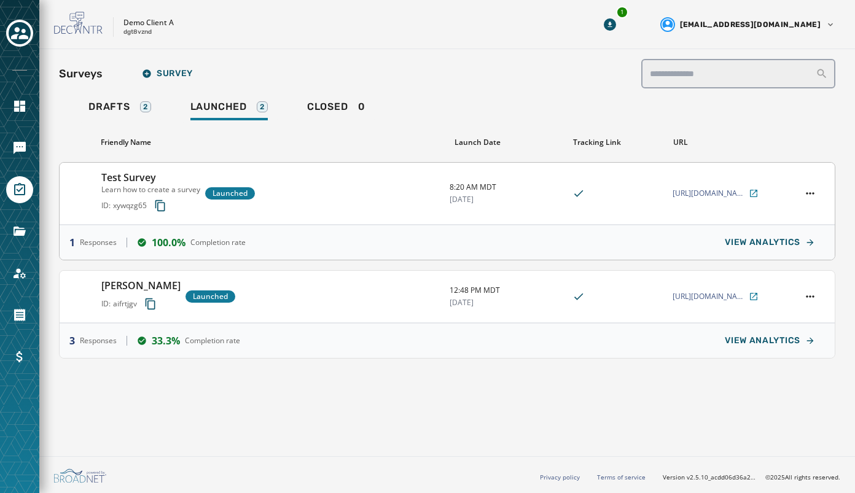
click at [303, 203] on div "Test Survey Learn how to create a survey ID: xywqzg65 Launched" at bounding box center [270, 193] width 338 height 47
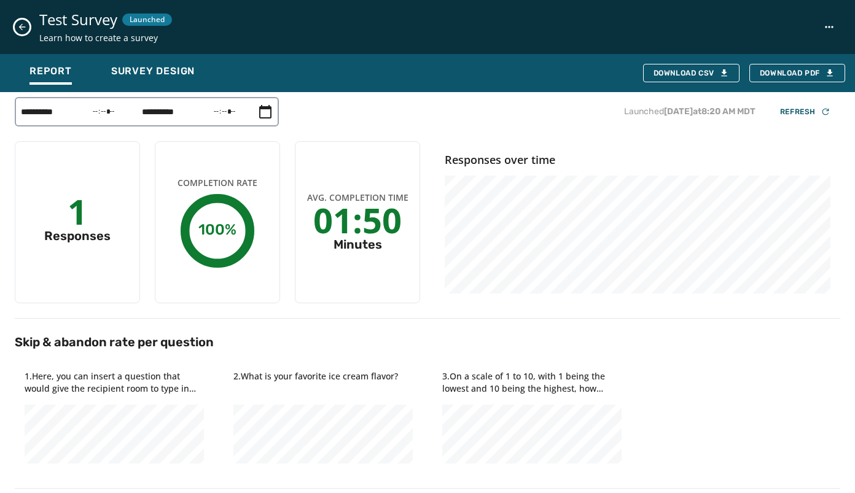
click at [25, 25] on icon "Close survey details drawer" at bounding box center [22, 27] width 10 height 10
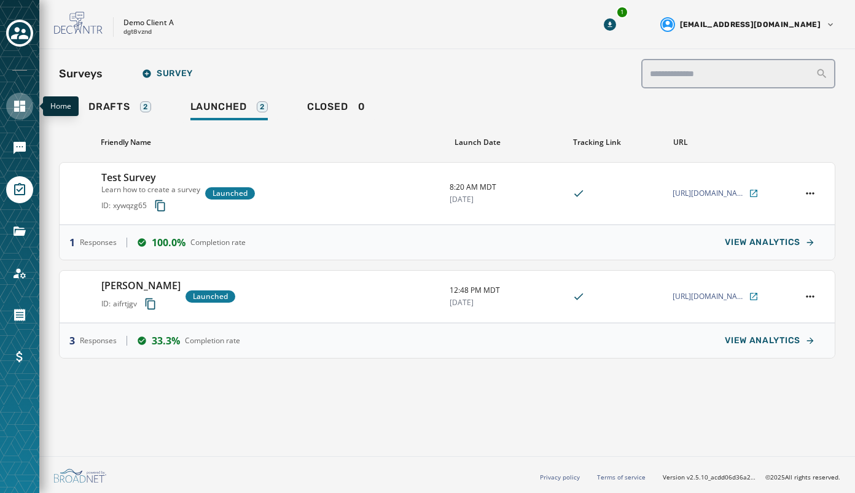
click at [17, 106] on icon "Navigate to Home" at bounding box center [19, 106] width 11 height 11
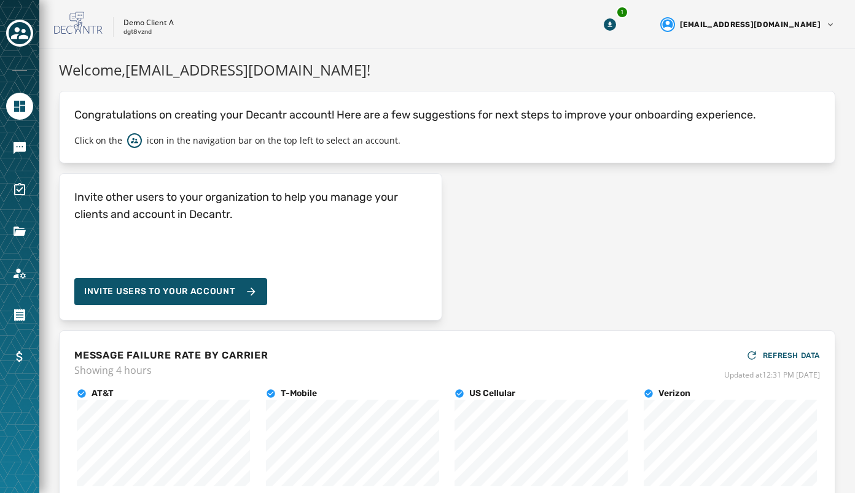
scroll to position [131, 0]
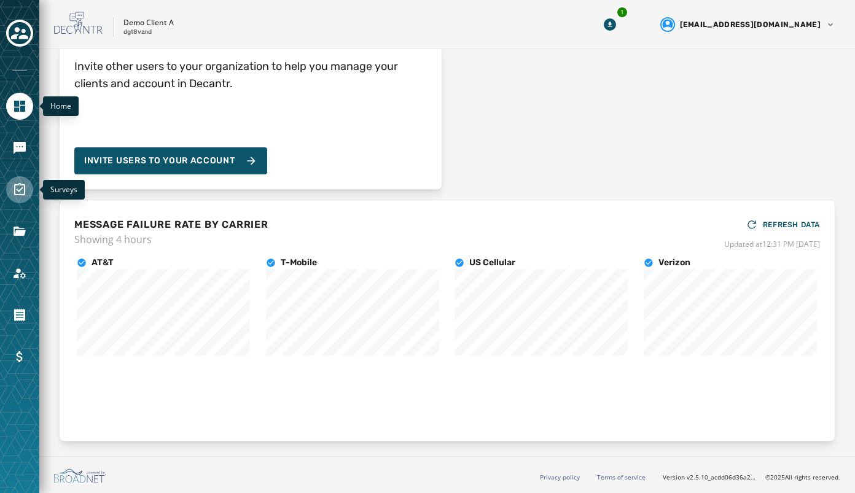
click at [20, 189] on icon "Navigate to Surveys" at bounding box center [19, 189] width 15 height 15
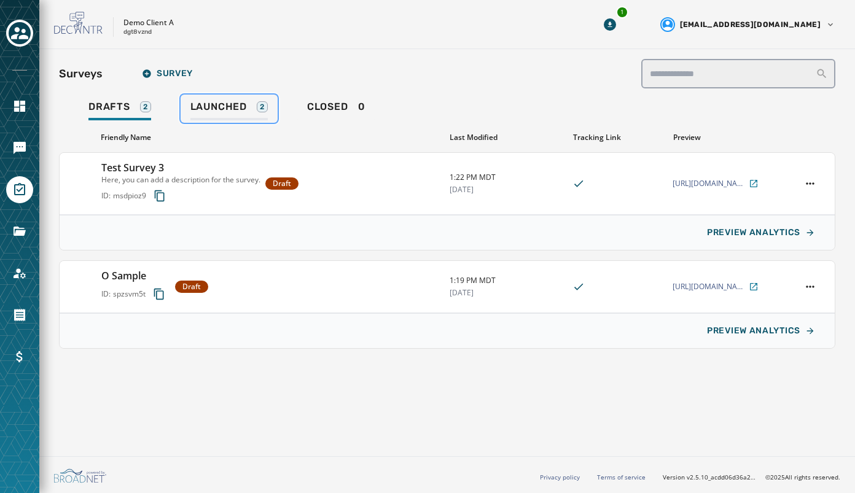
click at [225, 109] on span "Launched" at bounding box center [218, 107] width 56 height 12
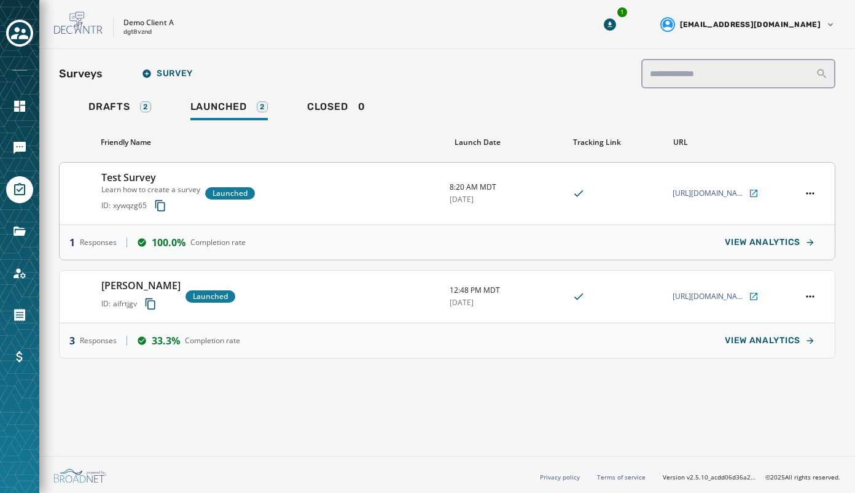
click at [322, 198] on div "Test Survey Learn how to create a survey ID: xywqzg65 Launched" at bounding box center [270, 193] width 338 height 47
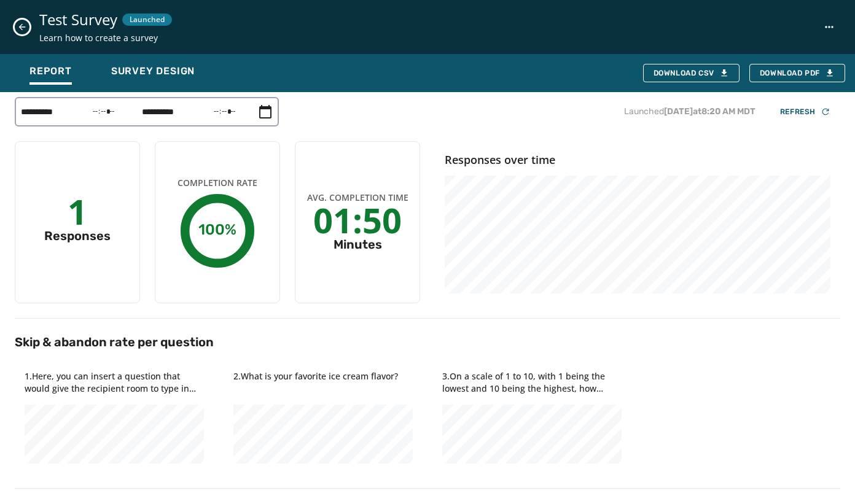
click at [23, 28] on icon "Close survey details drawer" at bounding box center [22, 27] width 10 height 10
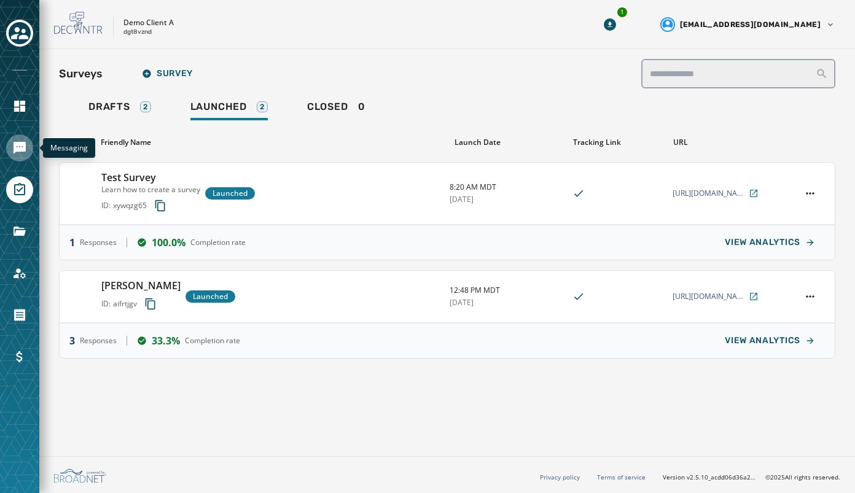
click at [22, 145] on icon "Navigate to Messaging" at bounding box center [20, 148] width 12 height 12
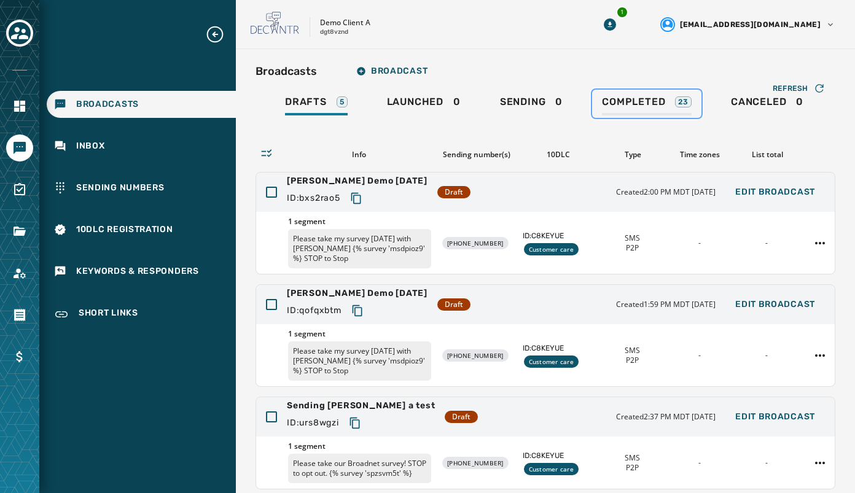
click at [632, 100] on span "Completed" at bounding box center [633, 102] width 63 height 12
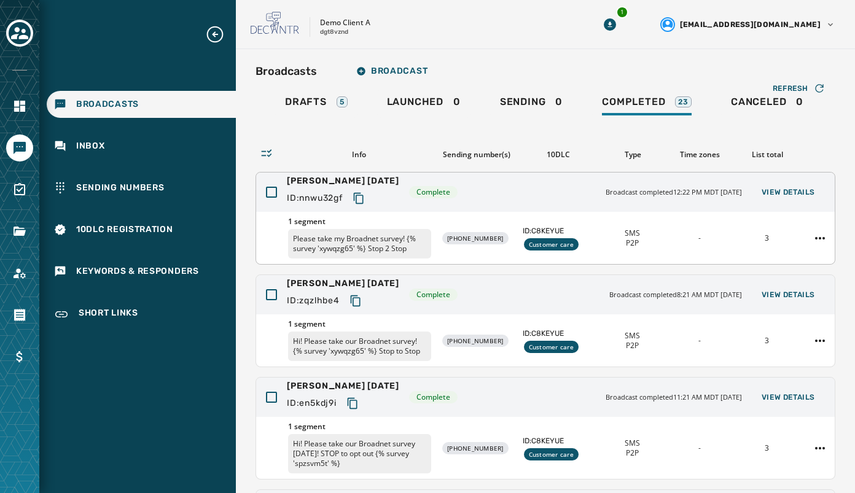
click at [523, 197] on div "Rebecca Demo September 10 2025 ID: nnwu32gf Complete Broadcast completed 12:22 …" at bounding box center [545, 192] width 578 height 39
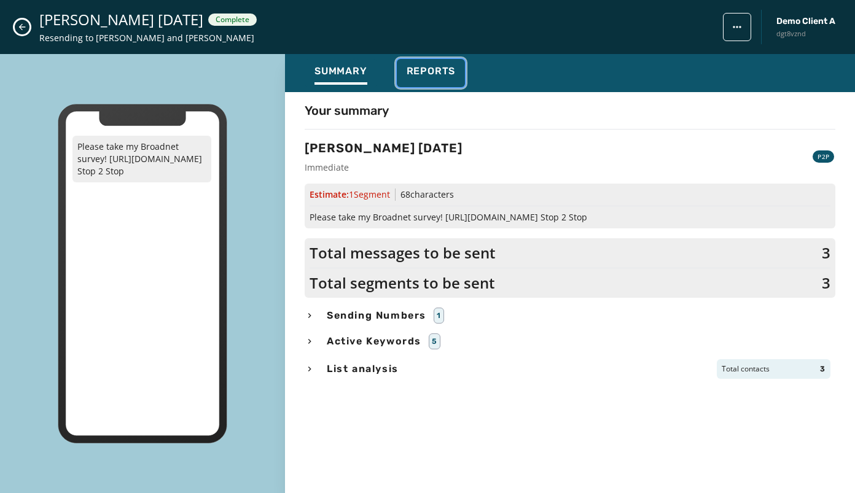
click at [433, 66] on span "Reports" at bounding box center [431, 71] width 49 height 12
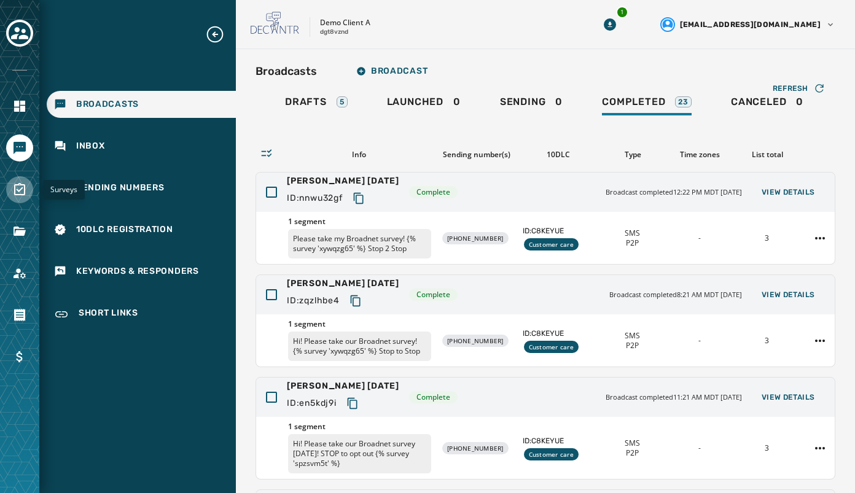
click at [15, 187] on icon "Navigate to Surveys" at bounding box center [19, 189] width 15 height 15
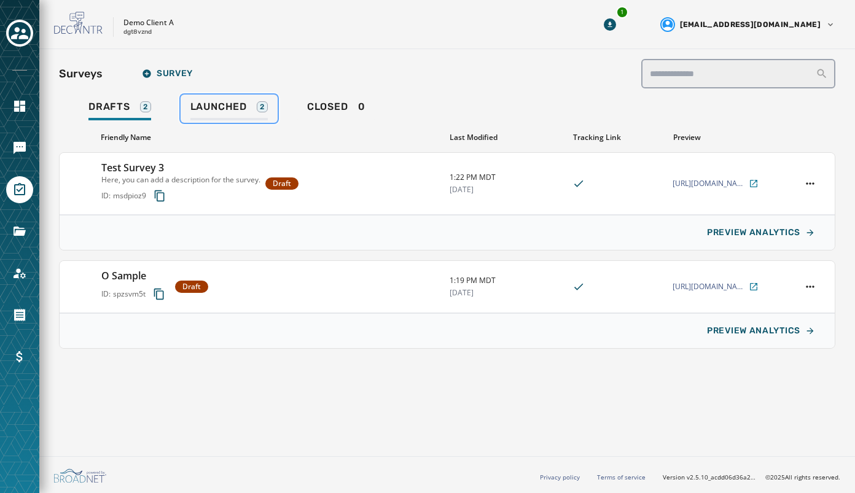
click at [238, 107] on span "Launched" at bounding box center [218, 107] width 56 height 12
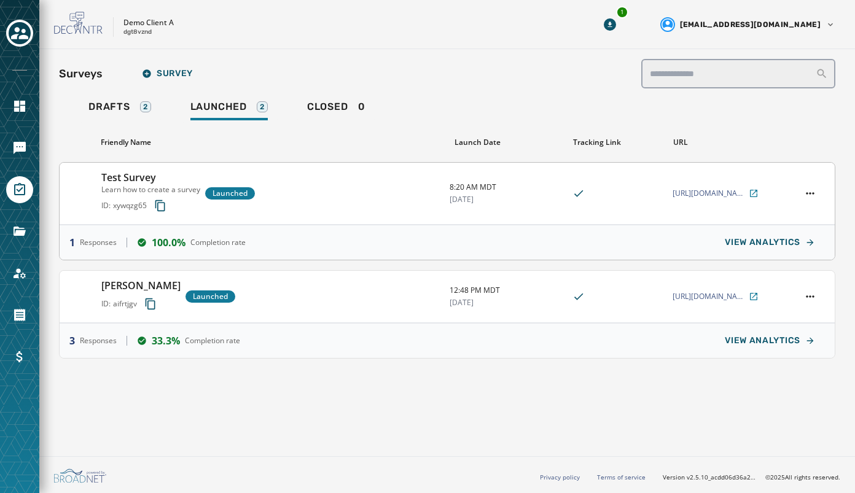
click at [352, 195] on div "Test Survey Learn how to create a survey ID: xywqzg65 Launched" at bounding box center [270, 193] width 338 height 47
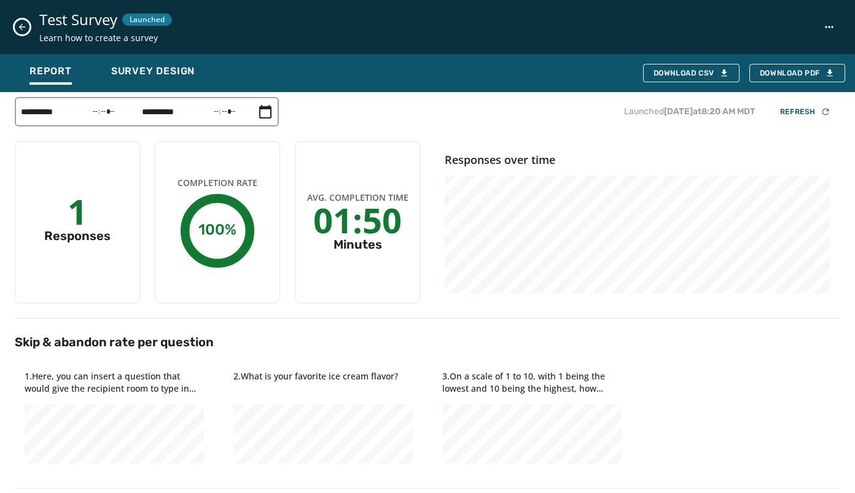
click at [23, 23] on icon "Close survey details drawer" at bounding box center [22, 27] width 10 height 10
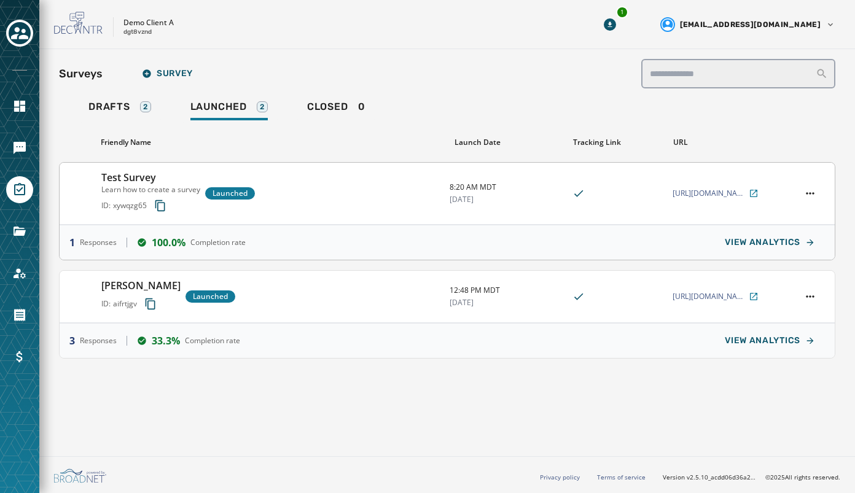
click at [316, 196] on div "Test Survey Learn how to create a survey ID: xywqzg65 Launched" at bounding box center [270, 193] width 338 height 47
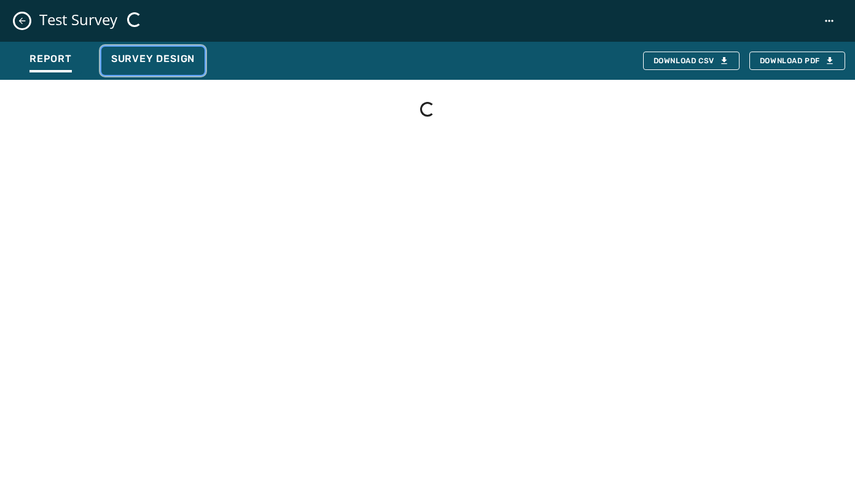
click at [158, 58] on span "Survey Design" at bounding box center [153, 59] width 84 height 12
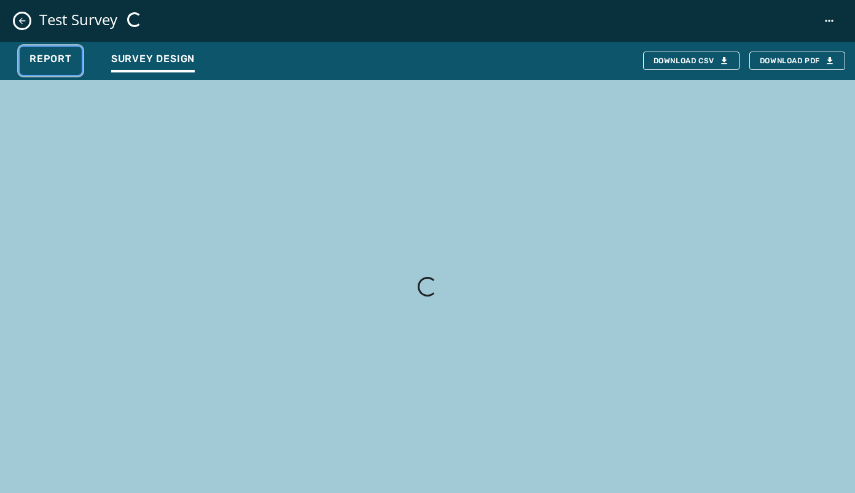
click at [47, 57] on span "Report" at bounding box center [50, 59] width 42 height 12
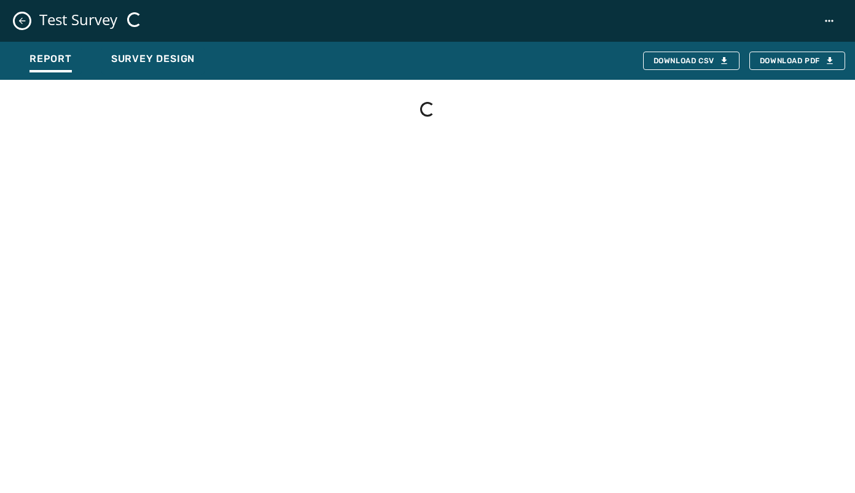
click at [20, 16] on icon "Close survey details drawer" at bounding box center [22, 21] width 10 height 10
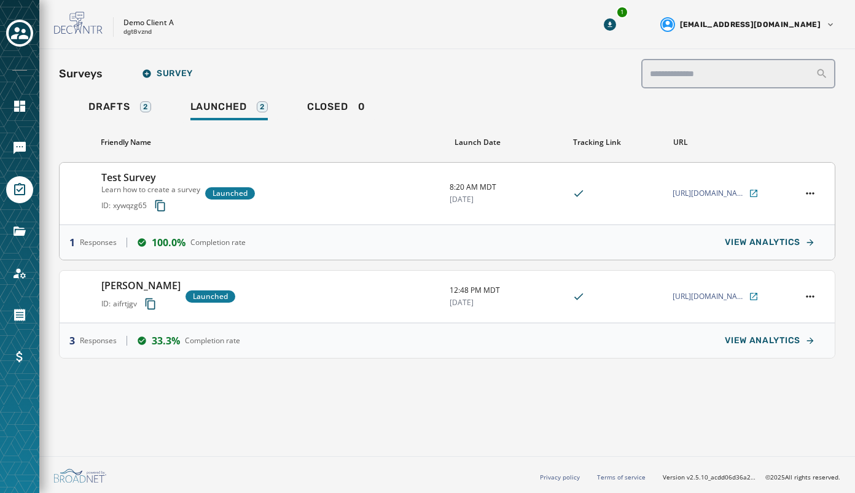
click at [391, 188] on div "Test Survey Learn how to create a survey ID: xywqzg65 Launched" at bounding box center [270, 193] width 338 height 47
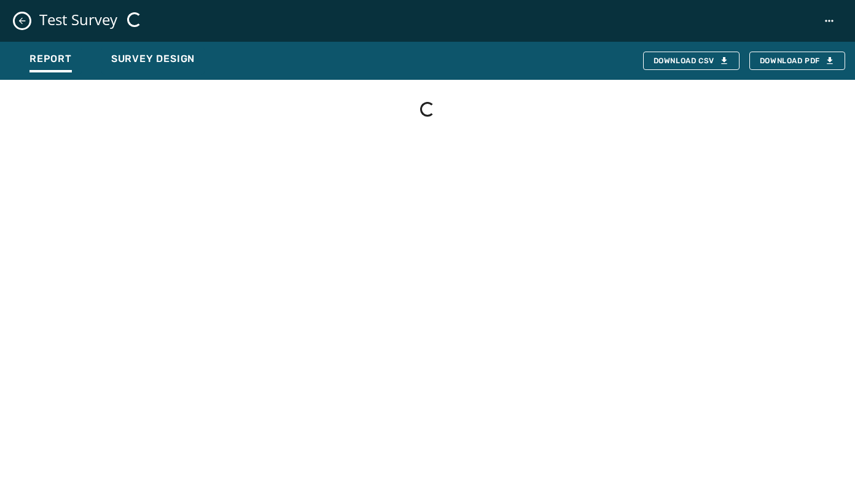
click at [17, 18] on icon "Close survey details drawer" at bounding box center [22, 21] width 10 height 10
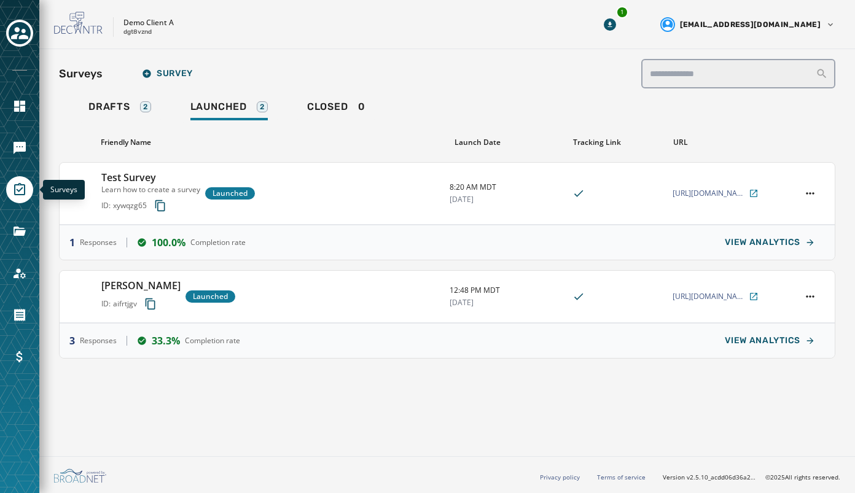
click at [18, 185] on icon "Navigate to Surveys" at bounding box center [19, 189] width 11 height 12
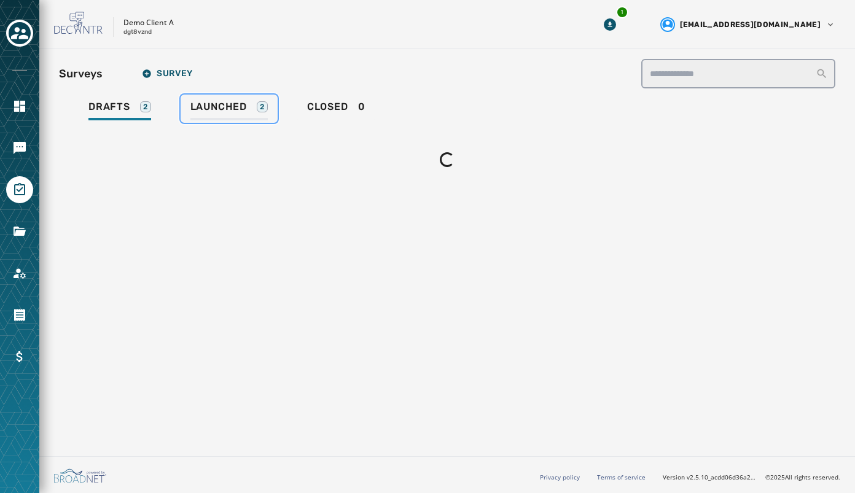
click at [222, 100] on link "Launched 2" at bounding box center [229, 109] width 97 height 28
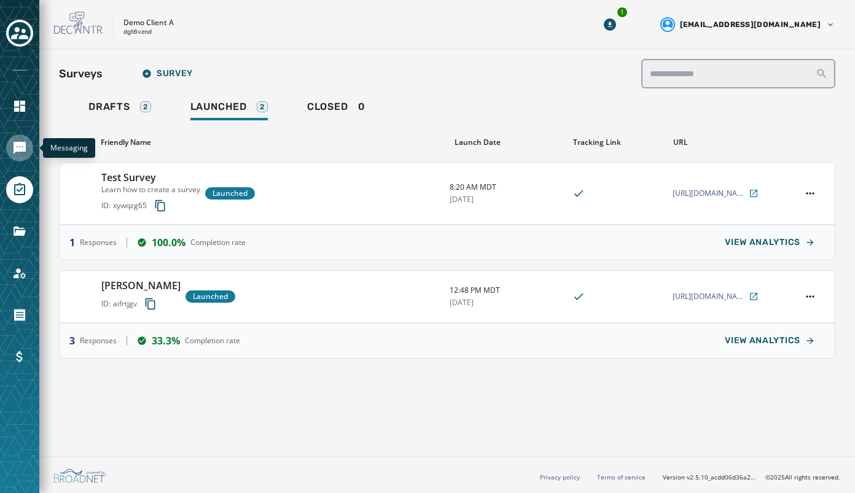
click at [11, 144] on link "Navigate to Messaging" at bounding box center [19, 147] width 27 height 27
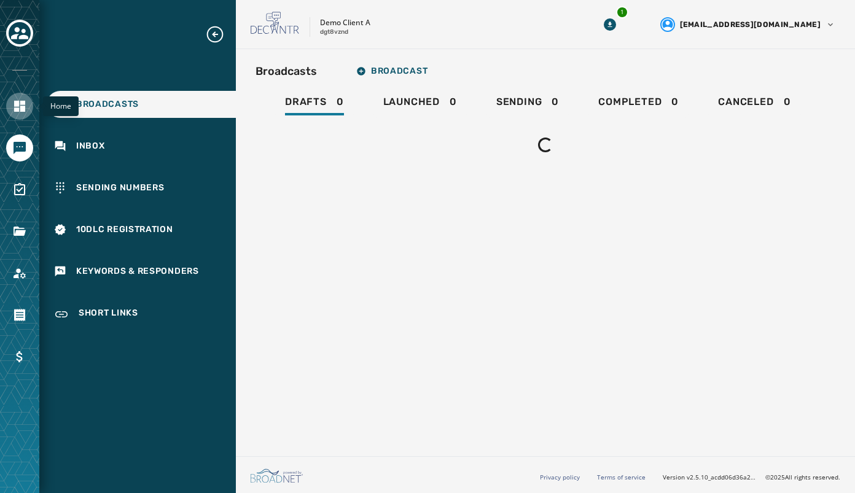
click at [20, 107] on icon "Navigate to Home" at bounding box center [19, 106] width 15 height 15
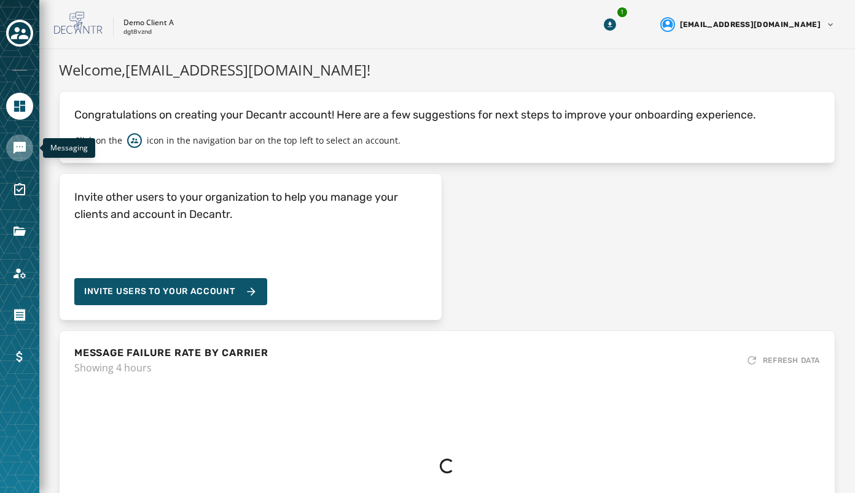
click at [23, 144] on icon "Navigate to Messaging" at bounding box center [20, 148] width 12 height 12
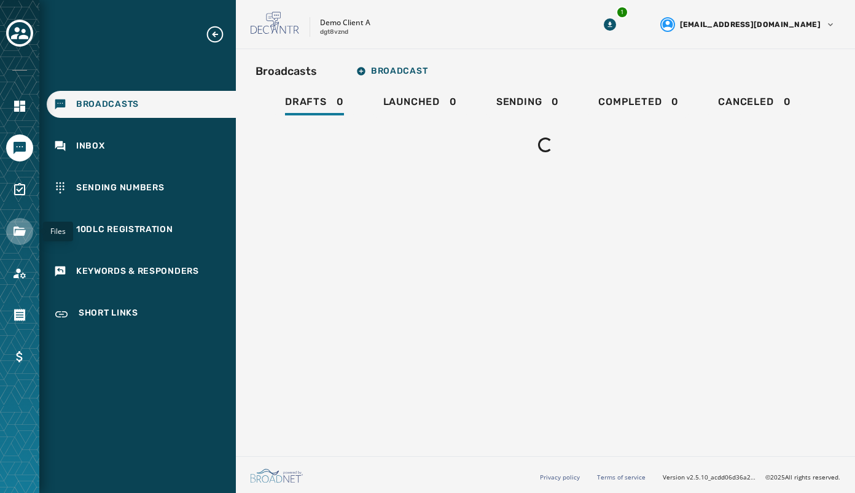
click at [20, 230] on icon "Navigate to Files" at bounding box center [20, 231] width 12 height 9
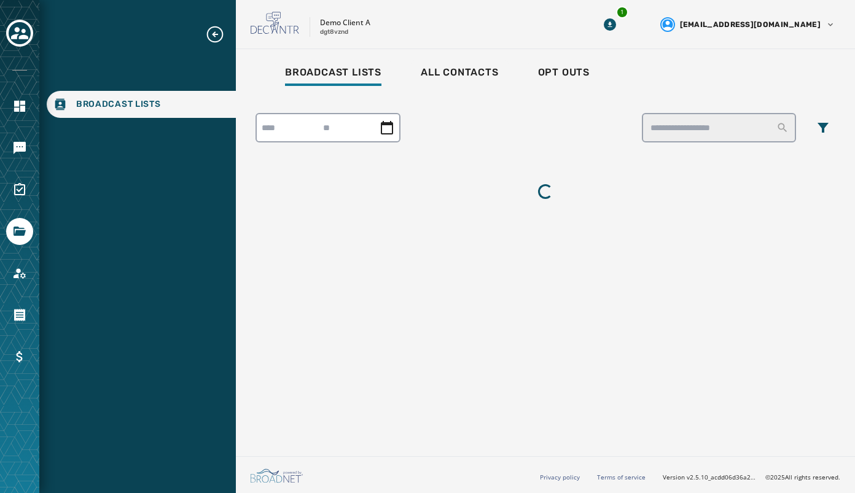
click at [219, 30] on icon "Expand sub nav menu" at bounding box center [215, 35] width 20 height 20
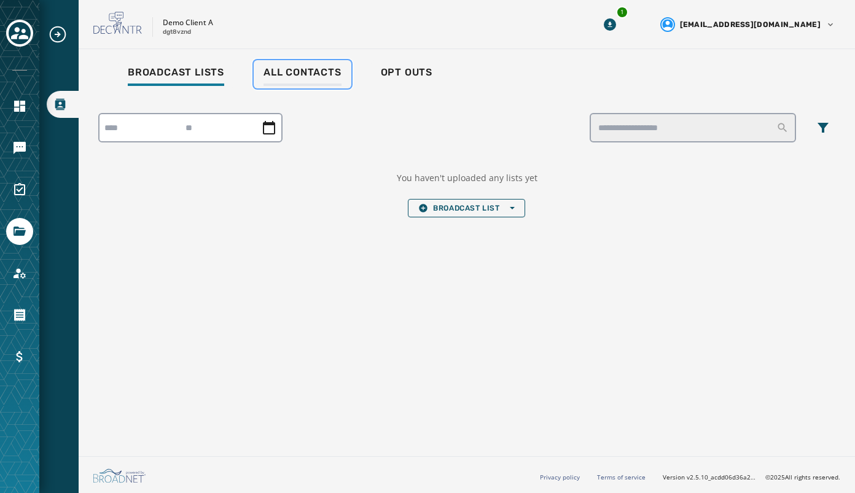
click at [324, 68] on span "All Contacts" at bounding box center [302, 72] width 78 height 12
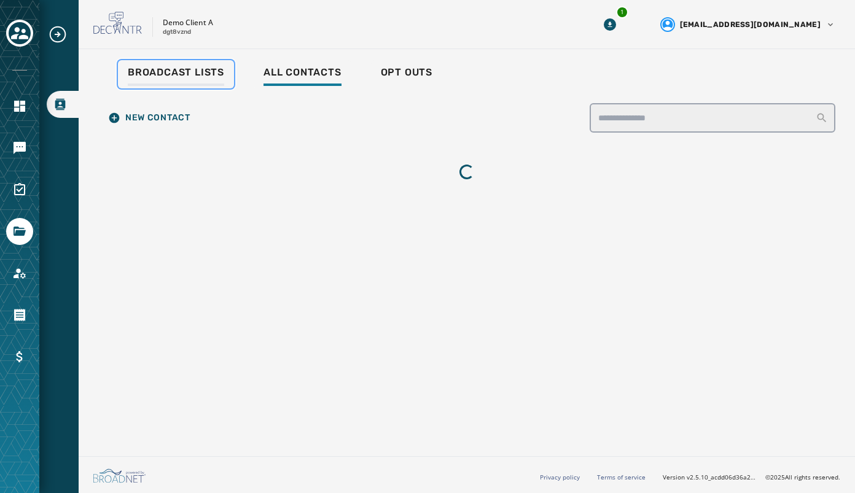
click at [181, 72] on span "Broadcast Lists" at bounding box center [176, 72] width 96 height 12
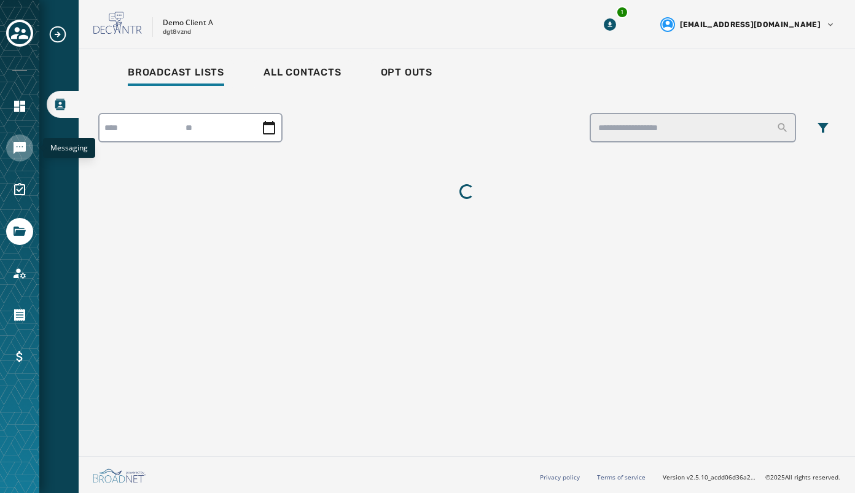
click at [21, 152] on icon "Navigate to Messaging" at bounding box center [19, 148] width 15 height 15
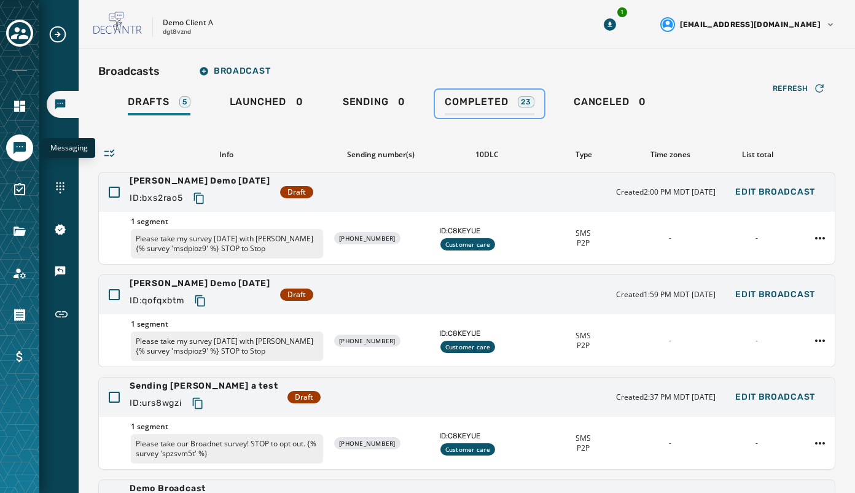
click at [481, 95] on link "Completed 23" at bounding box center [489, 104] width 109 height 28
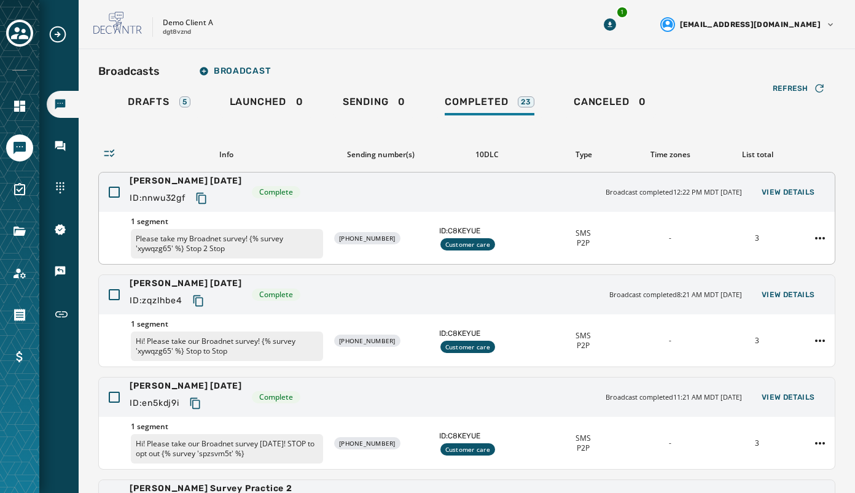
click at [203, 196] on icon "Copy text to clipboard" at bounding box center [201, 198] width 12 height 12
